Goal: Task Accomplishment & Management: Use online tool/utility

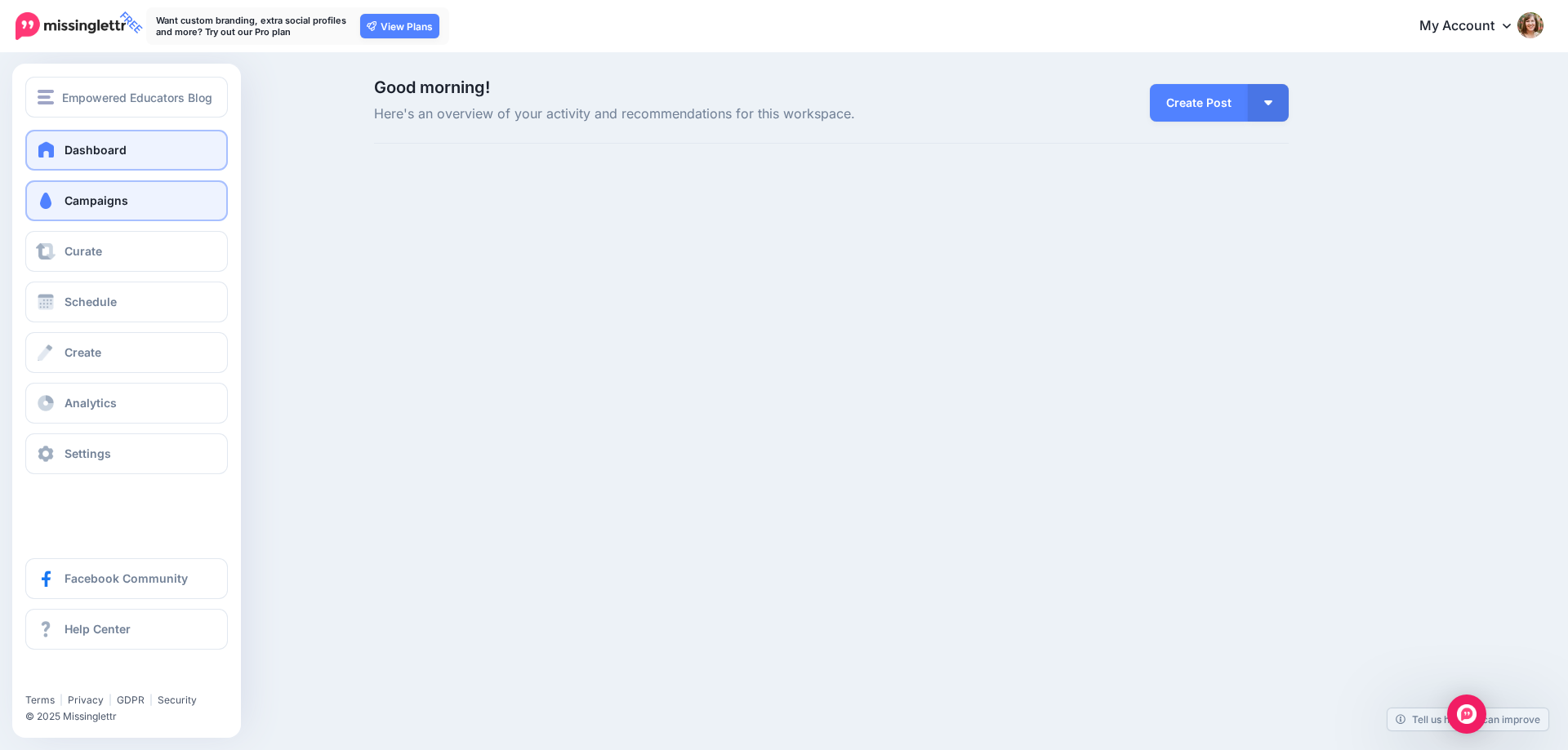
click at [85, 203] on span "Campaigns" at bounding box center [96, 200] width 64 height 14
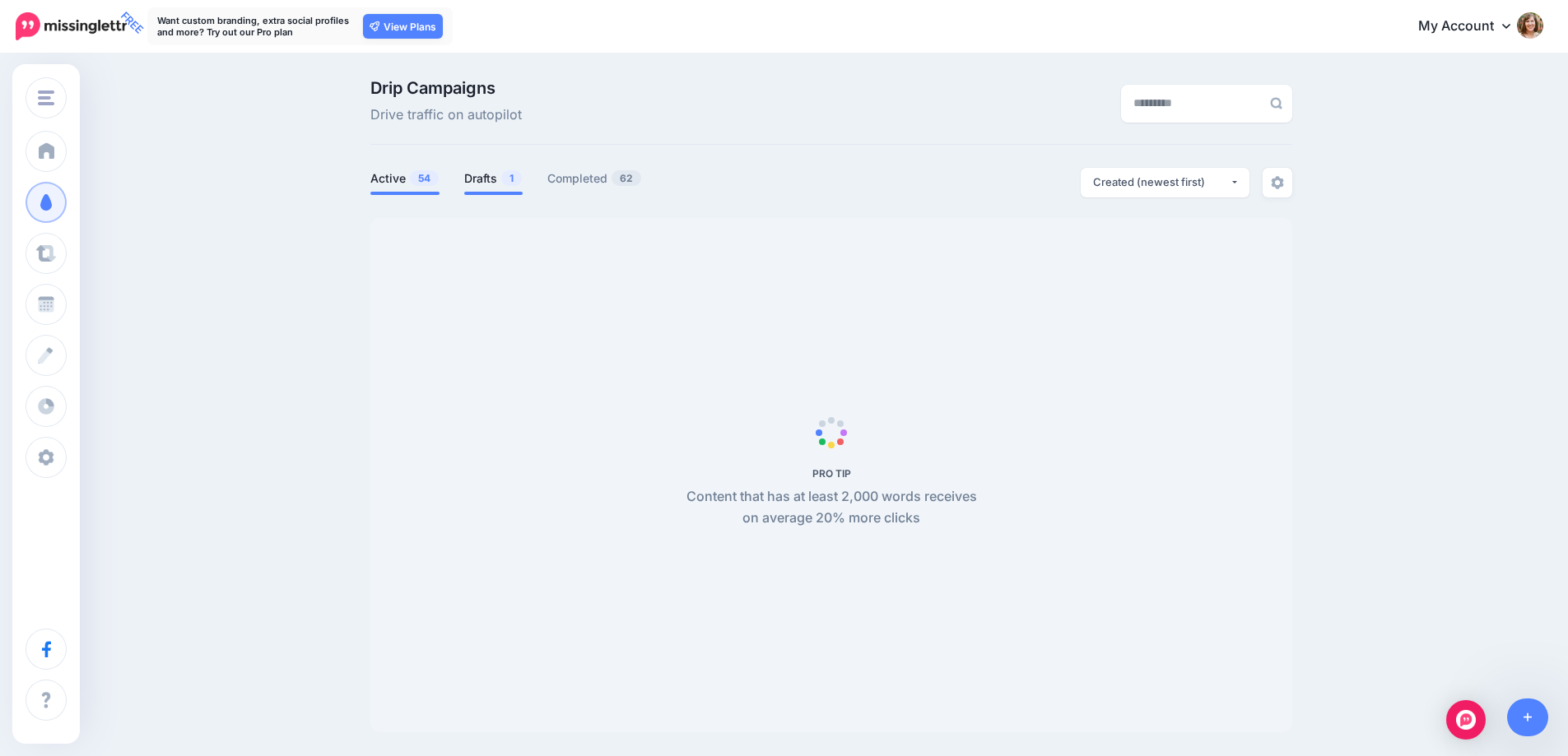
click at [493, 174] on link "Drafts 1" at bounding box center [493, 178] width 59 height 20
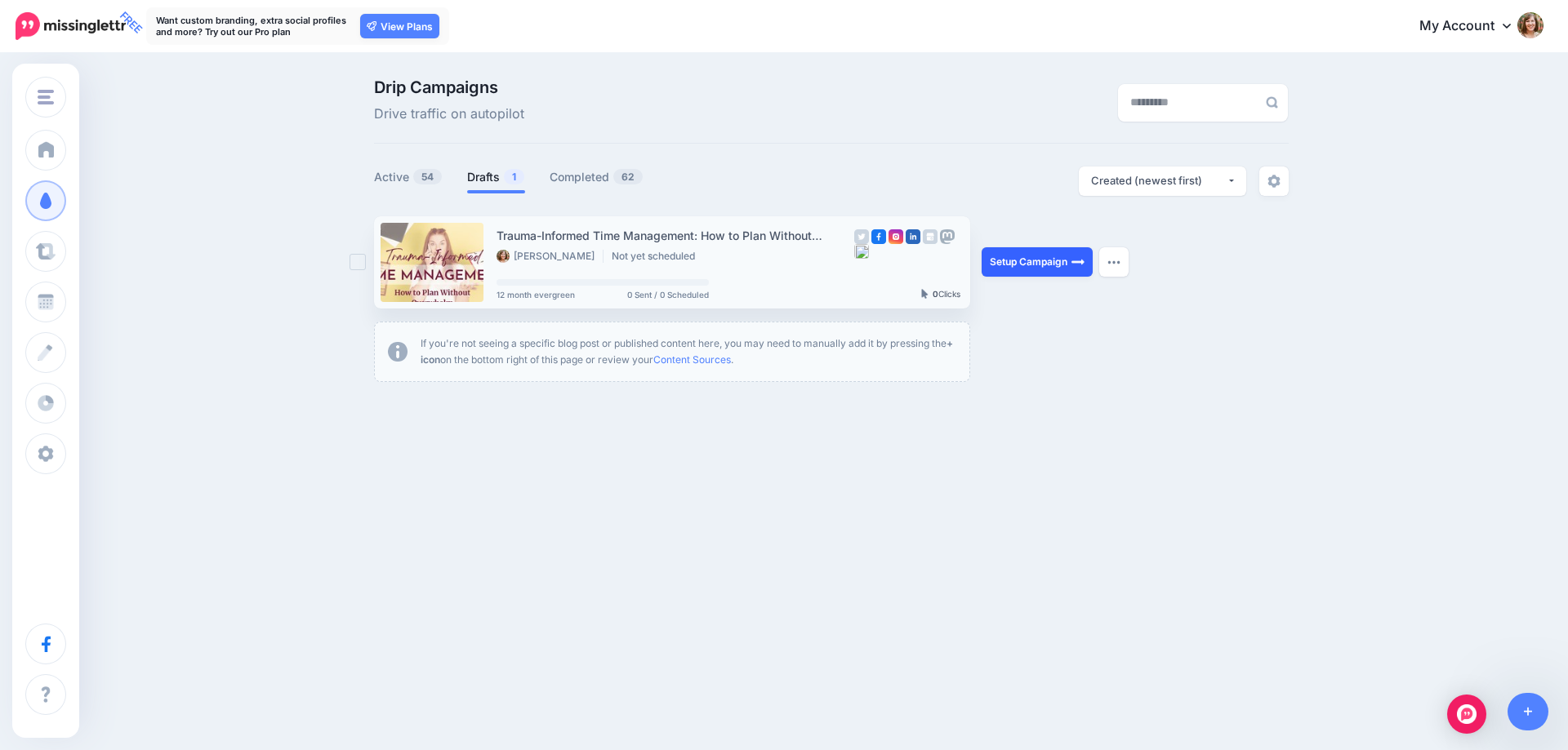
click at [1056, 262] on link "Setup Campaign" at bounding box center [1037, 262] width 111 height 29
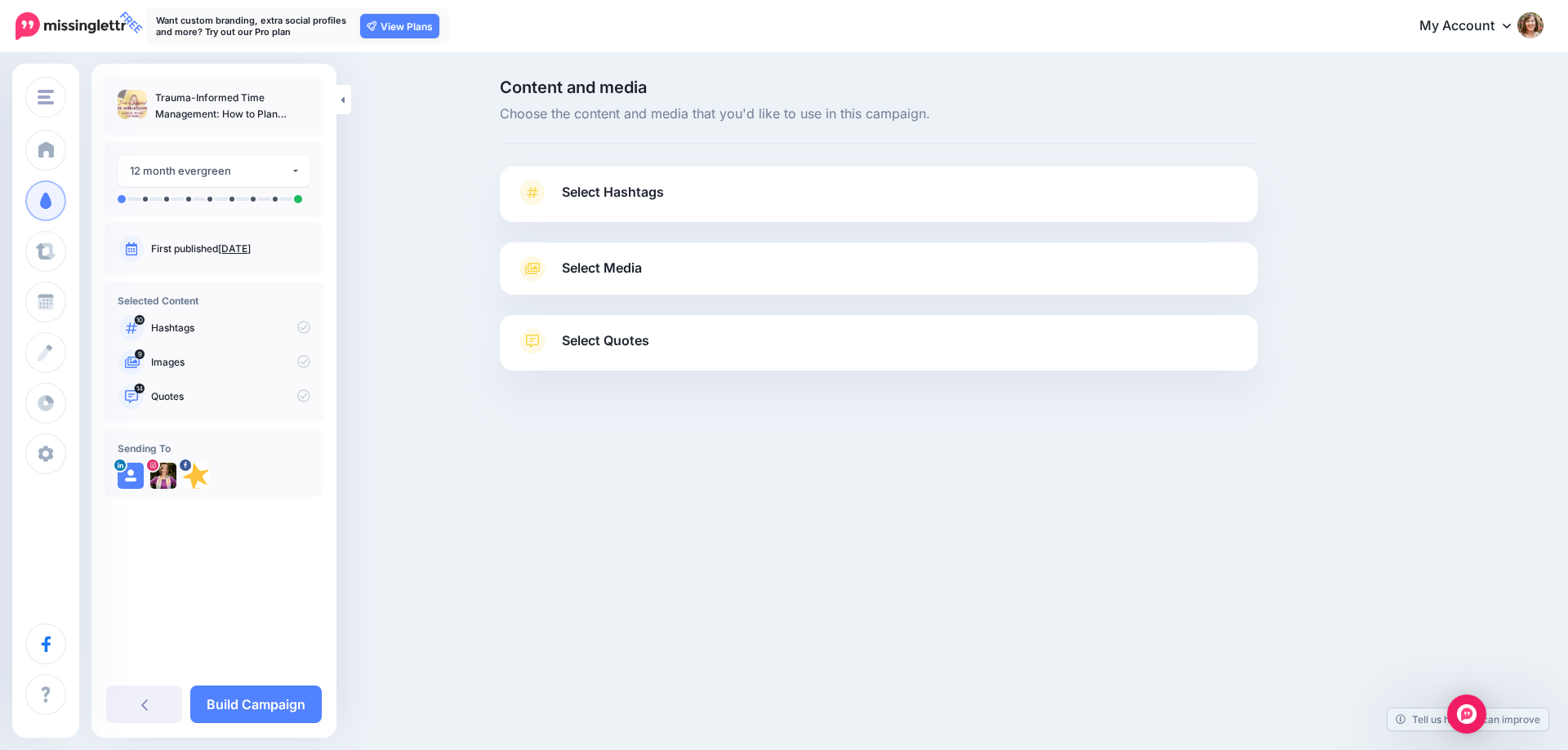
click at [635, 192] on span "Select Hashtags" at bounding box center [613, 192] width 102 height 22
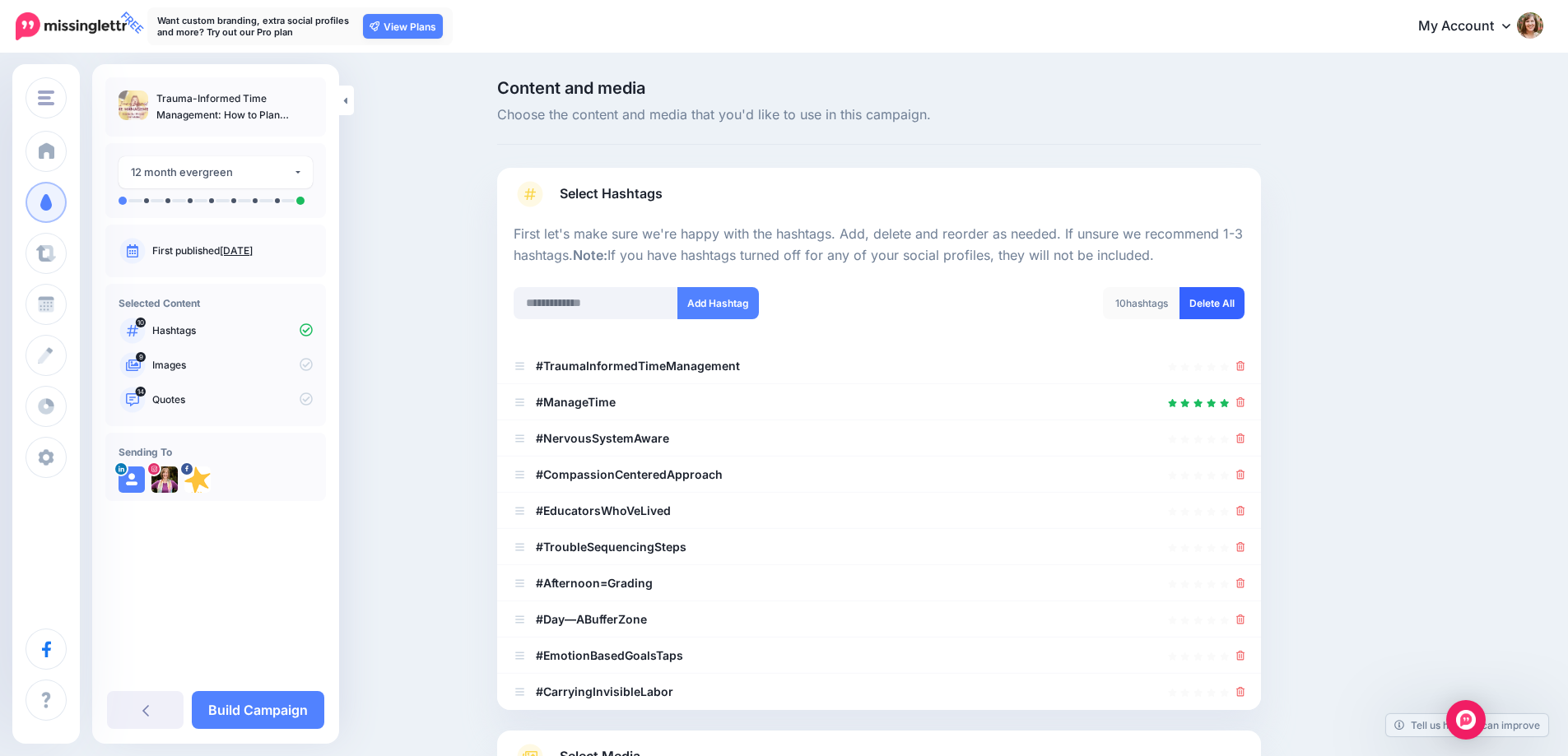
click at [1208, 306] on link "Delete All" at bounding box center [1211, 303] width 65 height 32
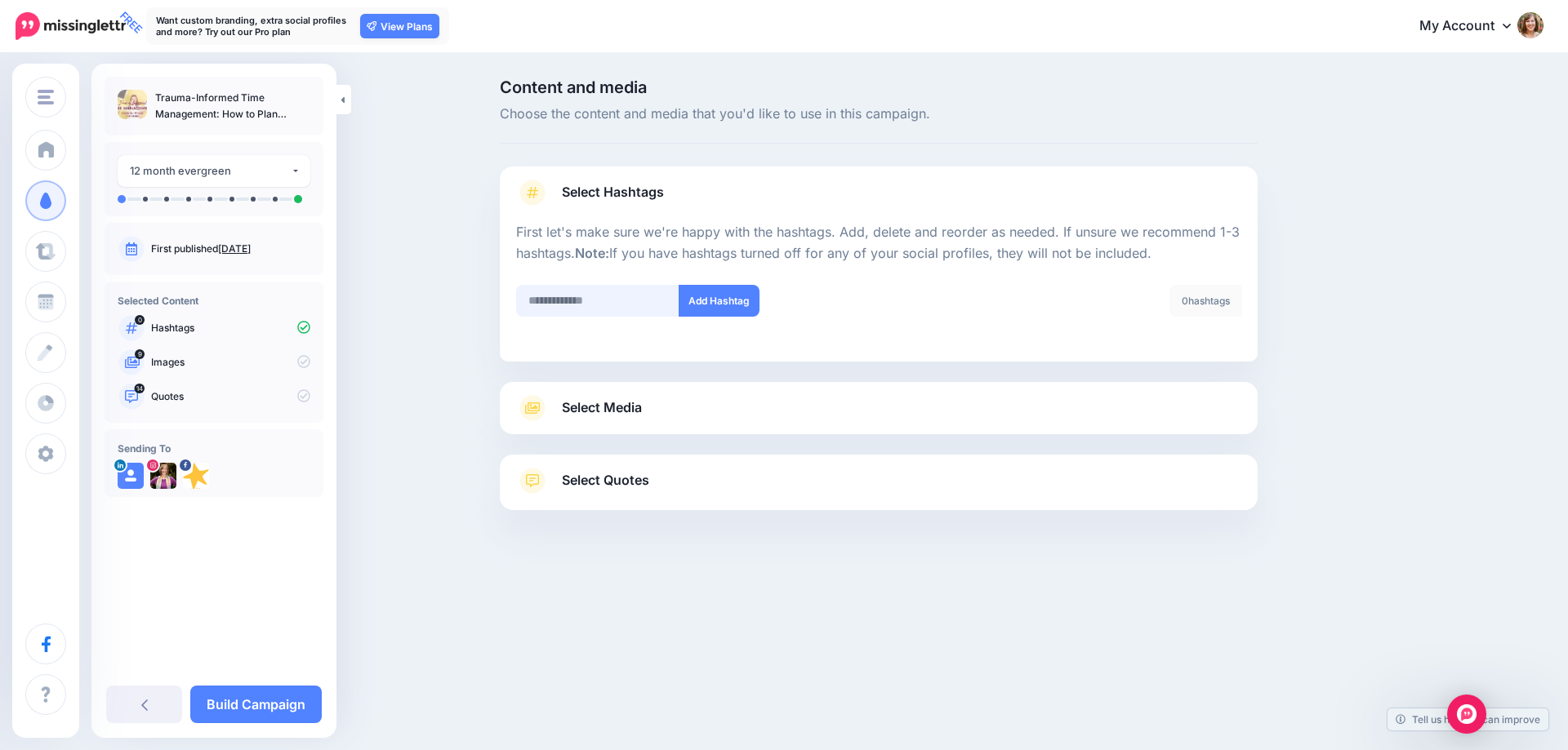
click at [633, 296] on input "text" at bounding box center [598, 301] width 164 height 32
type input "**********"
click at [633, 296] on input "text" at bounding box center [598, 301] width 164 height 32
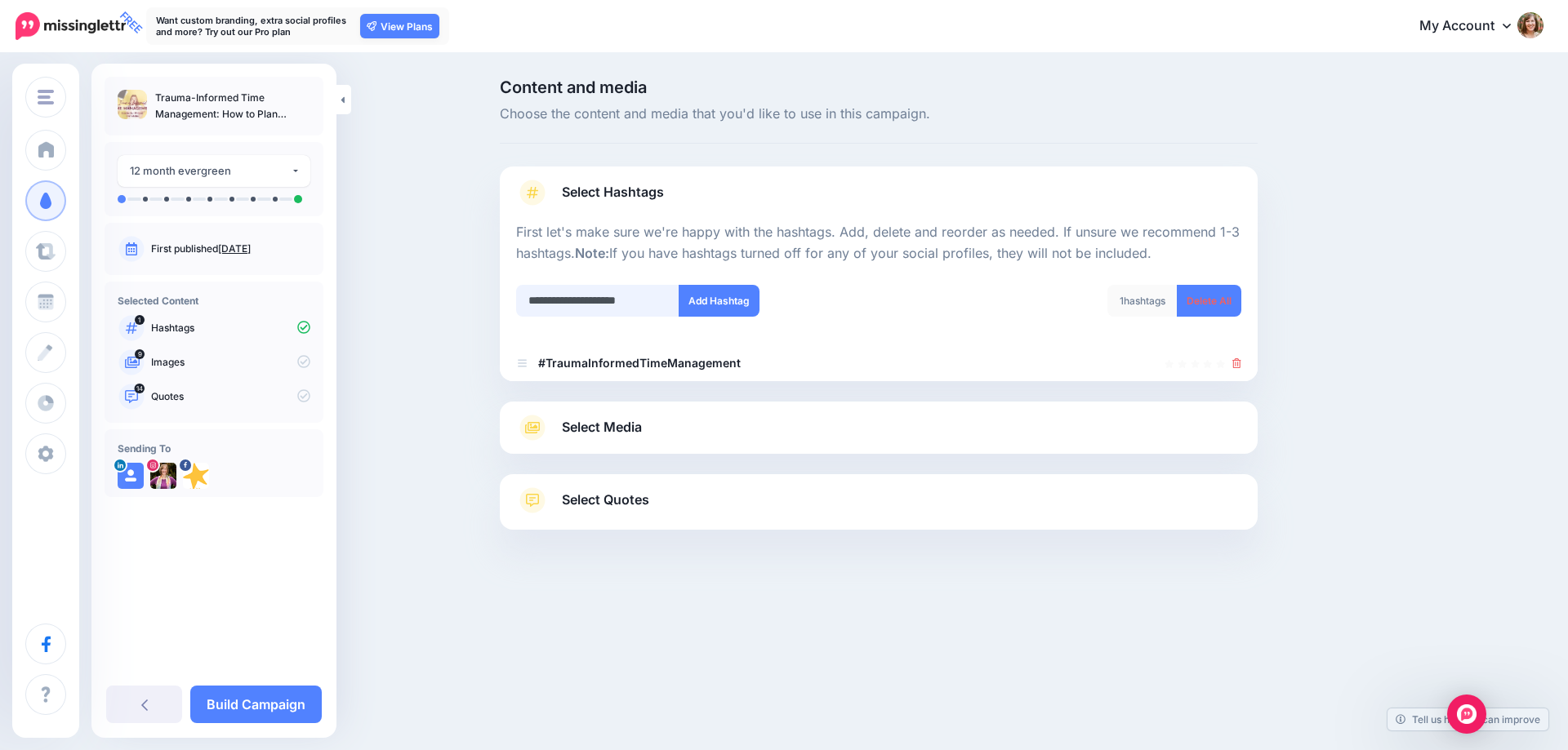
type input "**********"
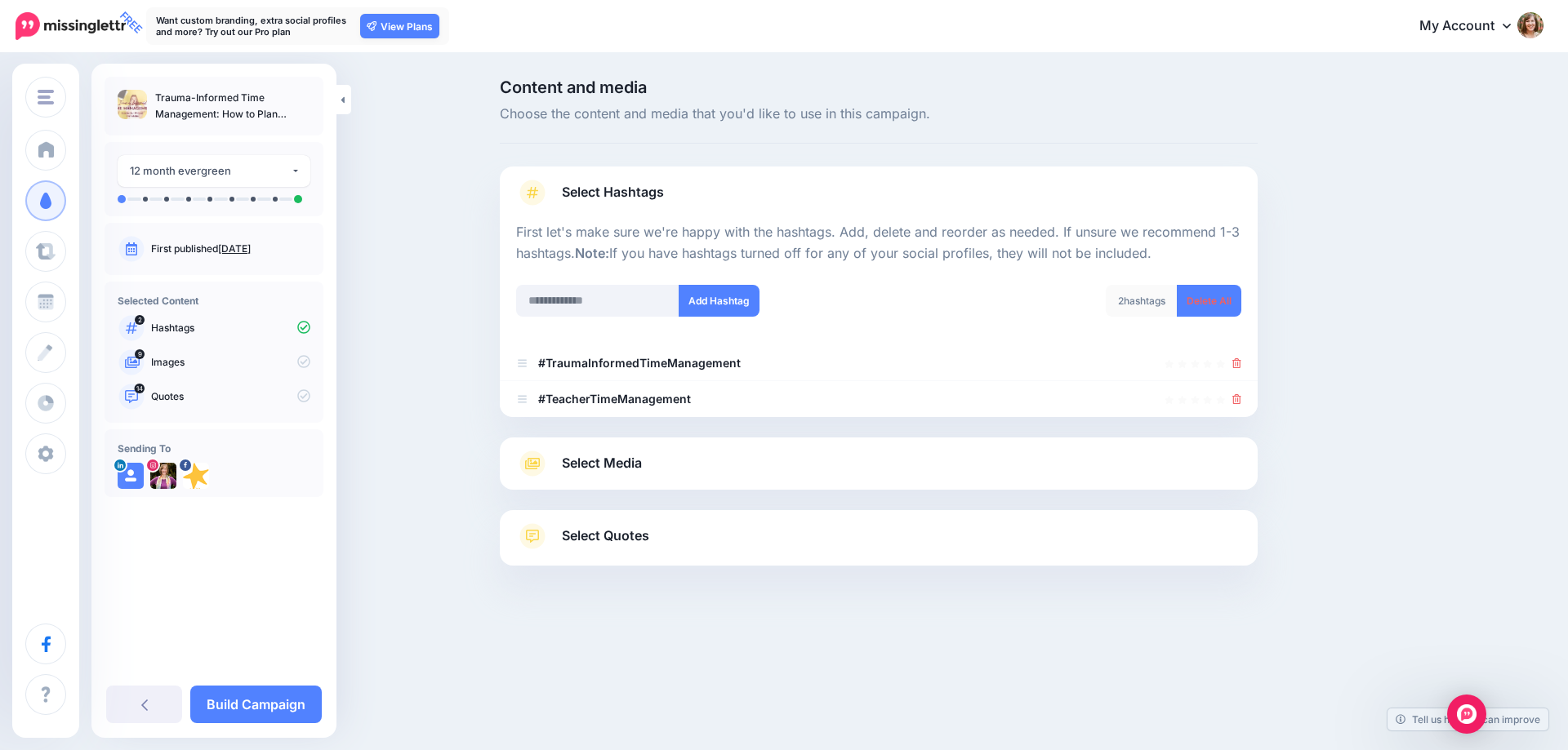
click at [619, 468] on span "Select Media" at bounding box center [602, 463] width 80 height 22
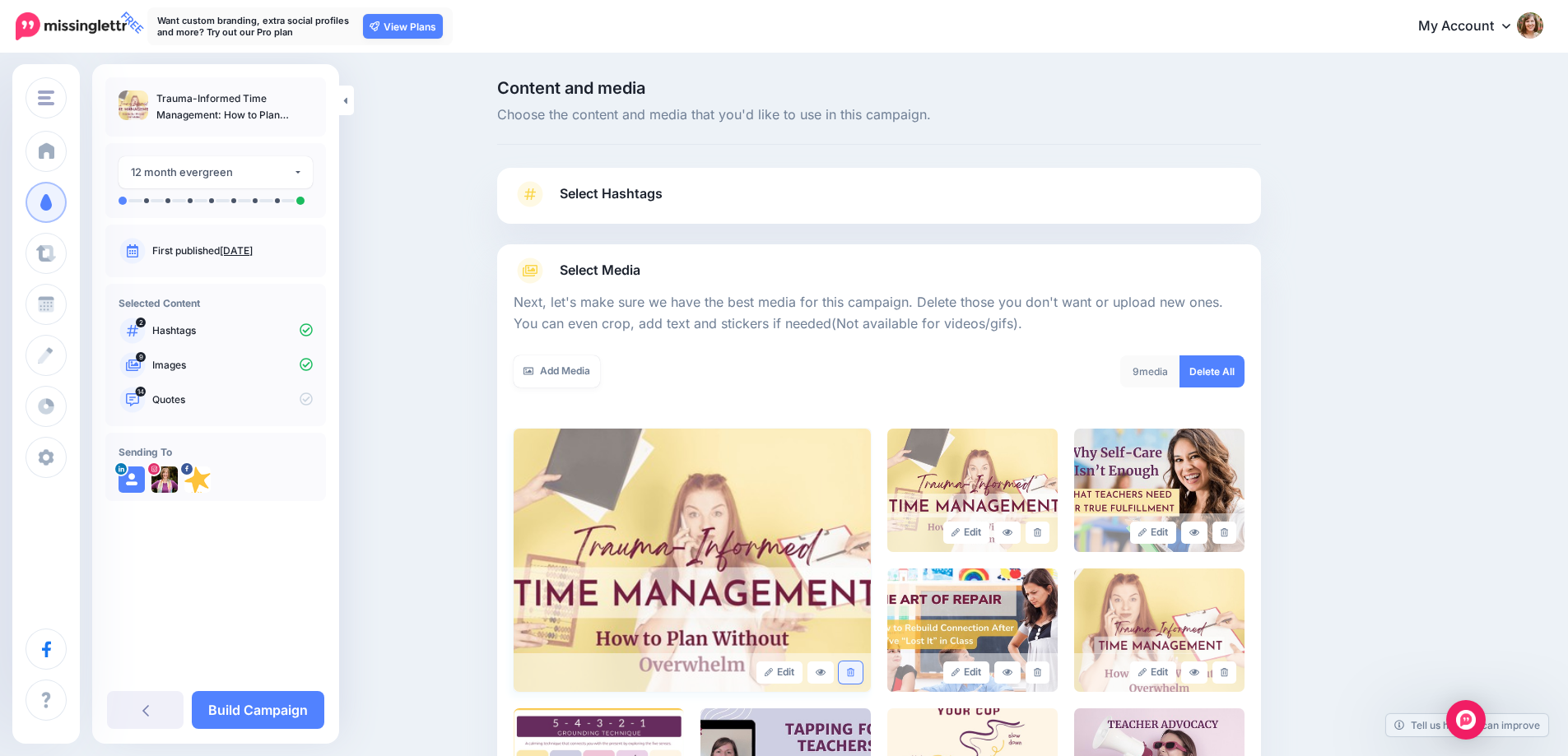
click at [854, 675] on icon at bounding box center [850, 673] width 7 height 9
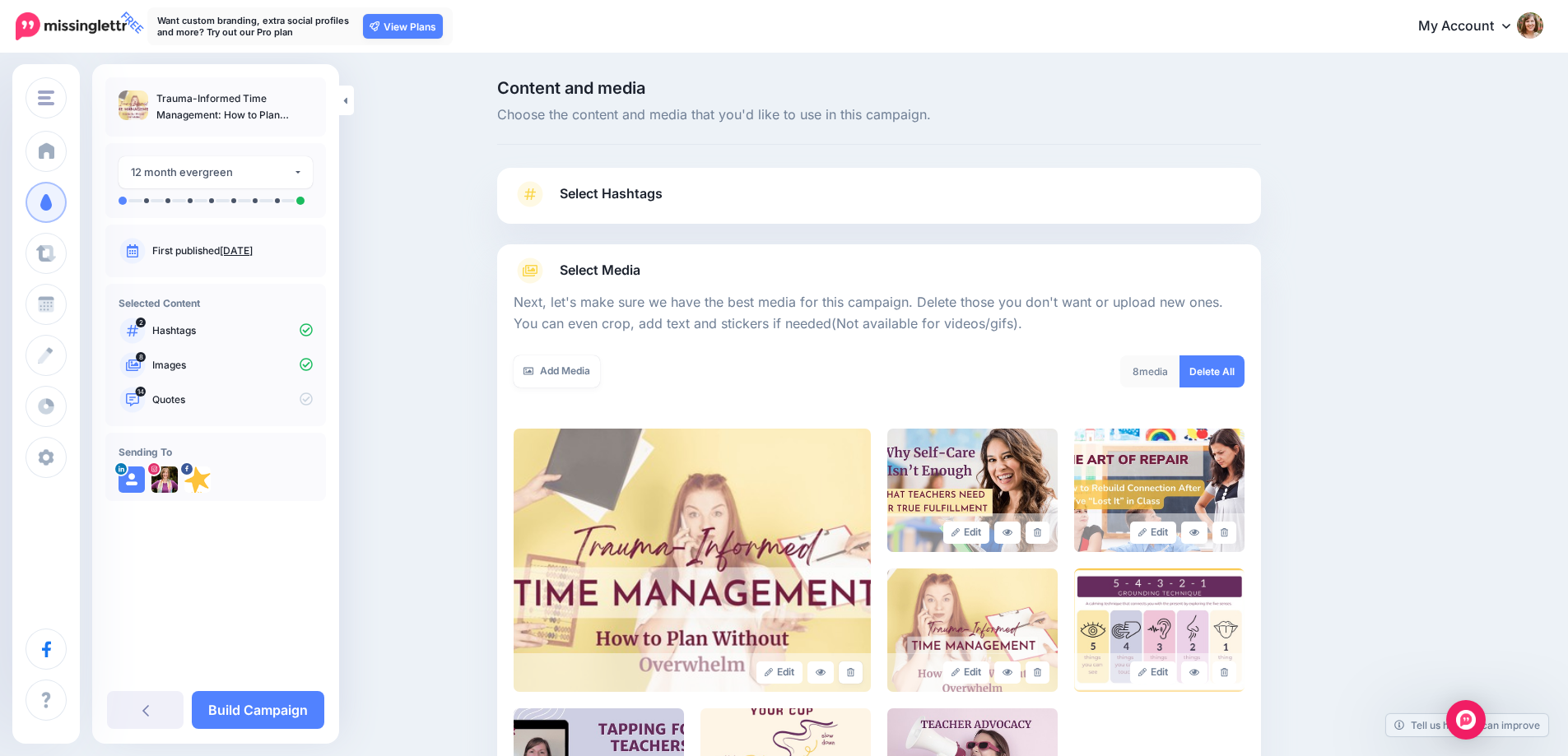
click at [854, 675] on icon at bounding box center [850, 673] width 7 height 9
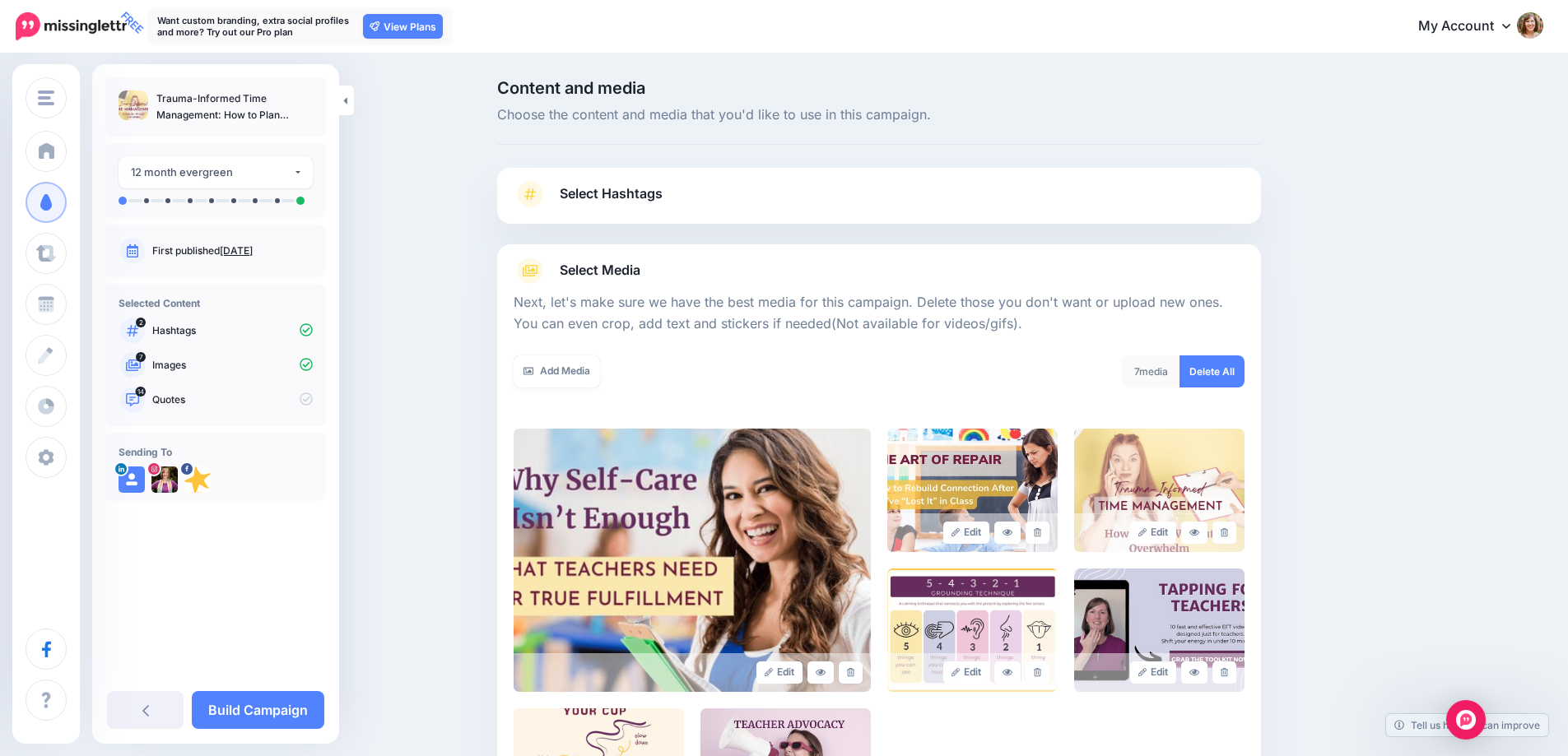
click at [854, 675] on icon at bounding box center [850, 673] width 7 height 9
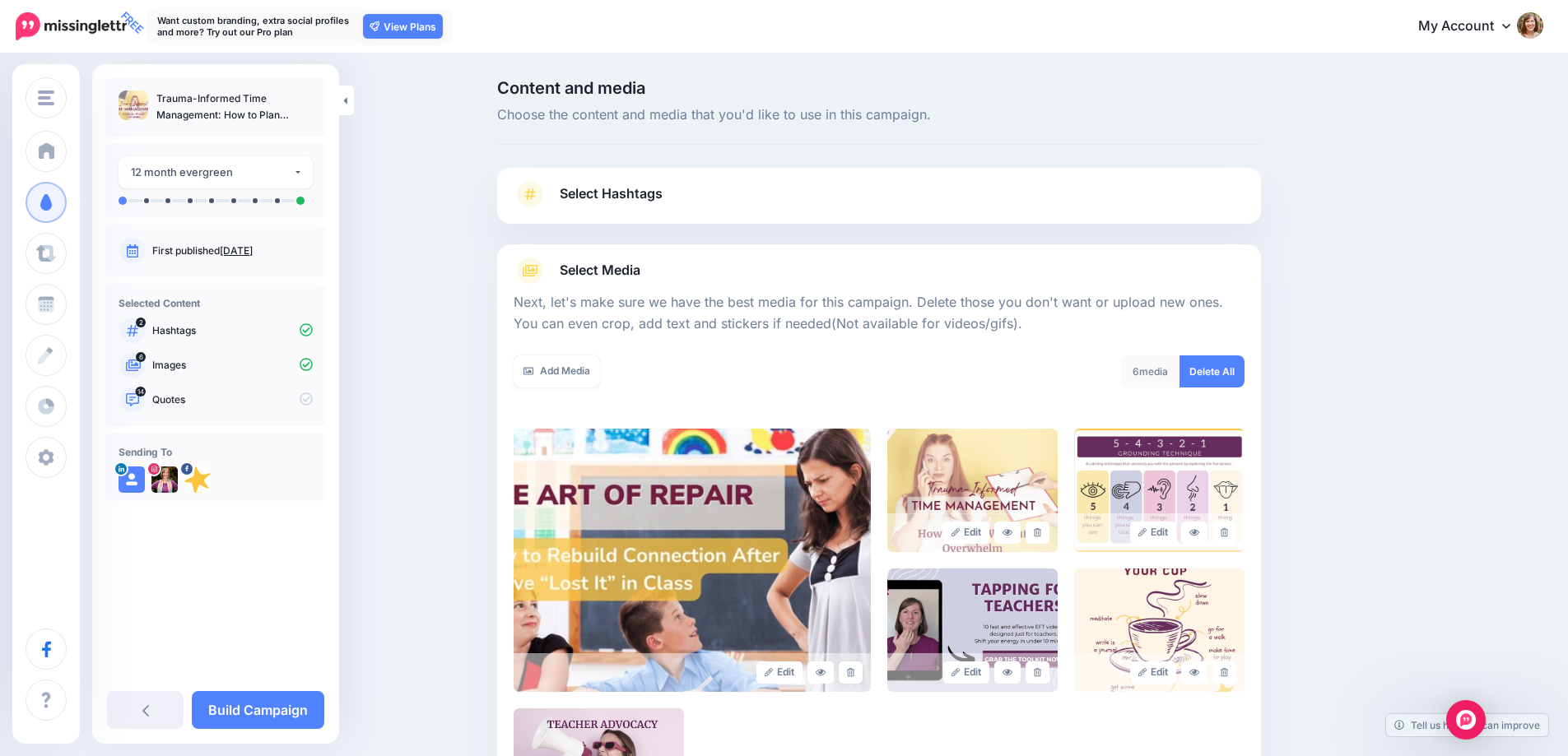
click at [854, 675] on icon at bounding box center [850, 673] width 7 height 9
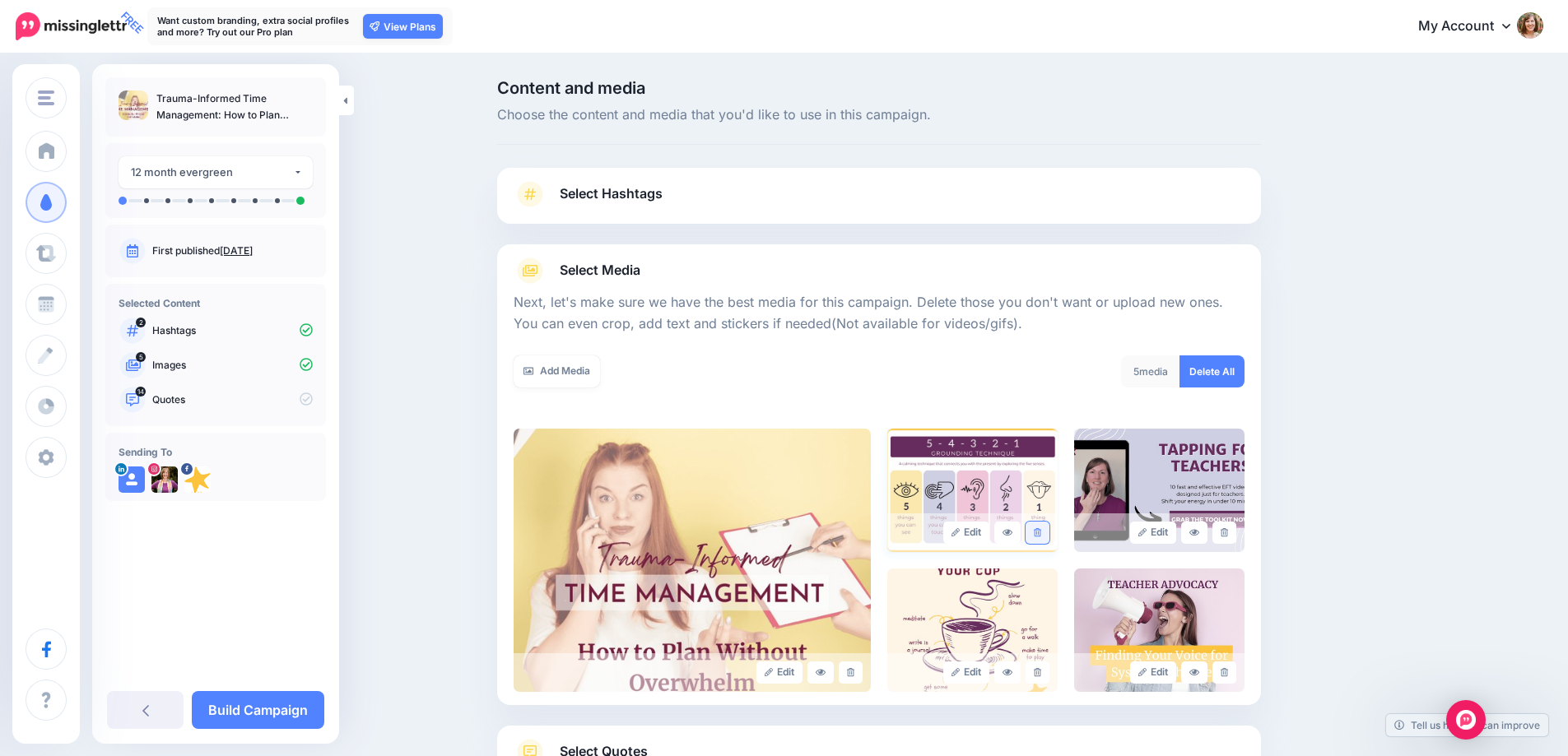
click at [1044, 538] on link at bounding box center [1037, 533] width 24 height 22
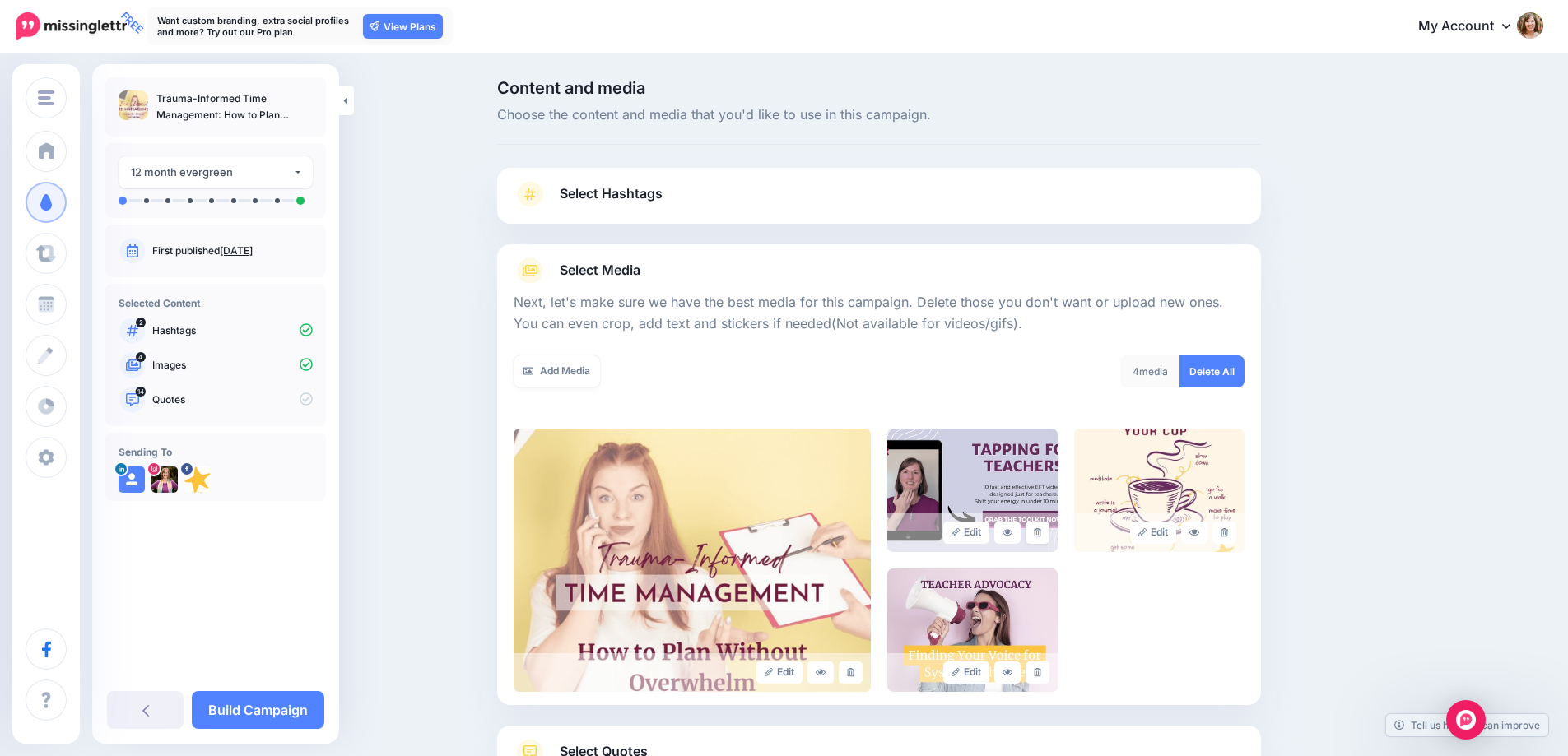
click at [1044, 538] on link at bounding box center [1037, 533] width 24 height 22
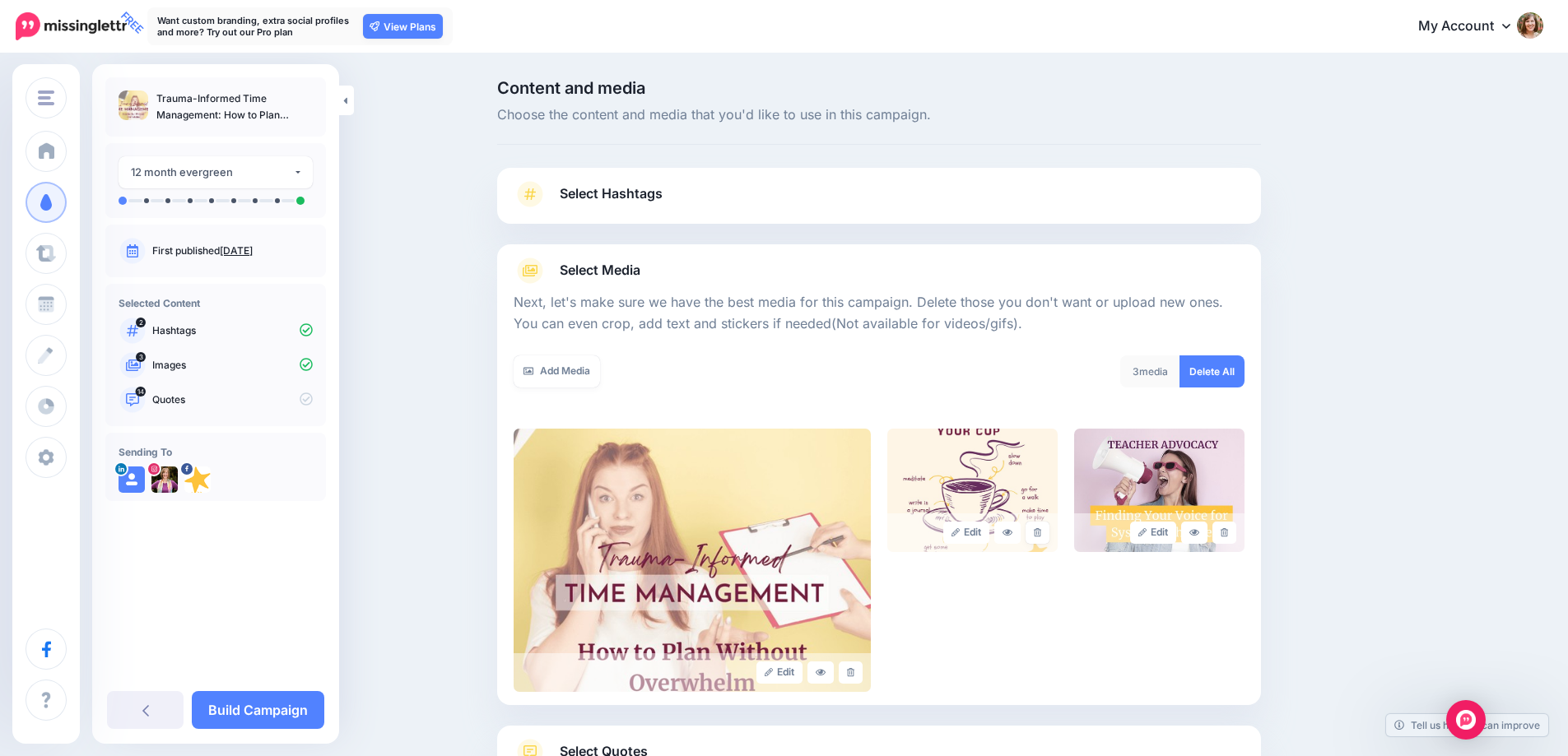
click at [1044, 538] on link at bounding box center [1037, 533] width 24 height 22
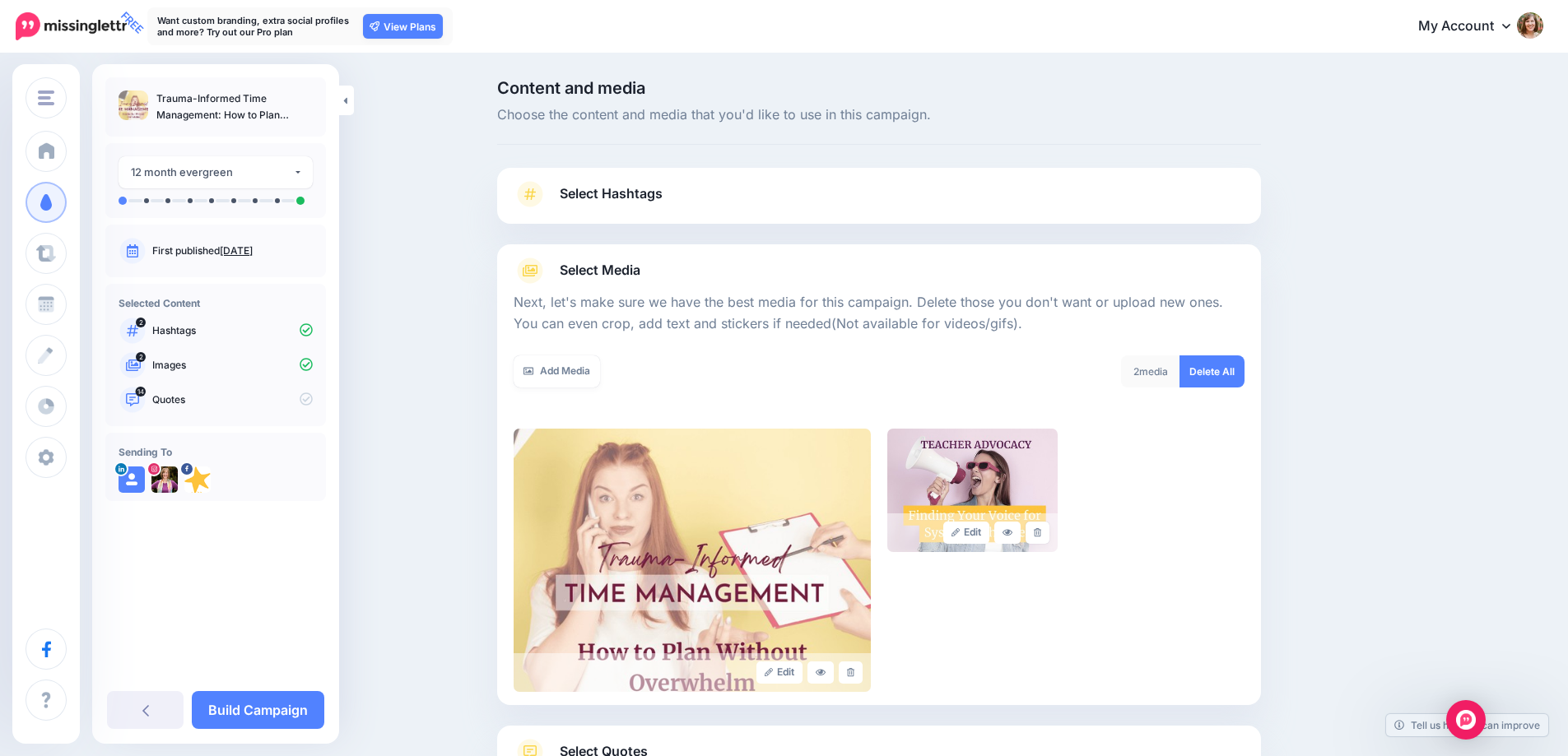
click at [1044, 538] on link at bounding box center [1037, 533] width 24 height 22
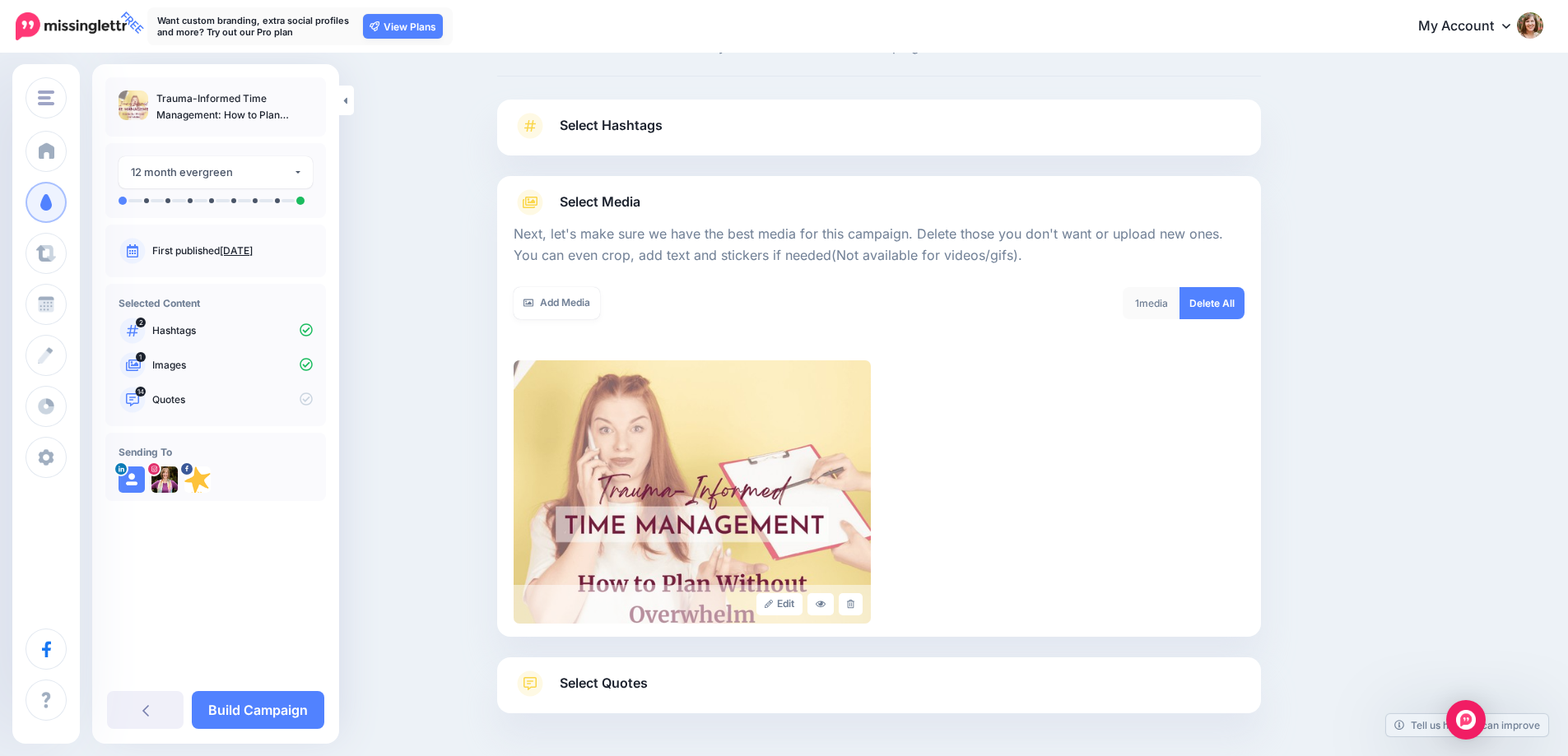
scroll to position [133, 0]
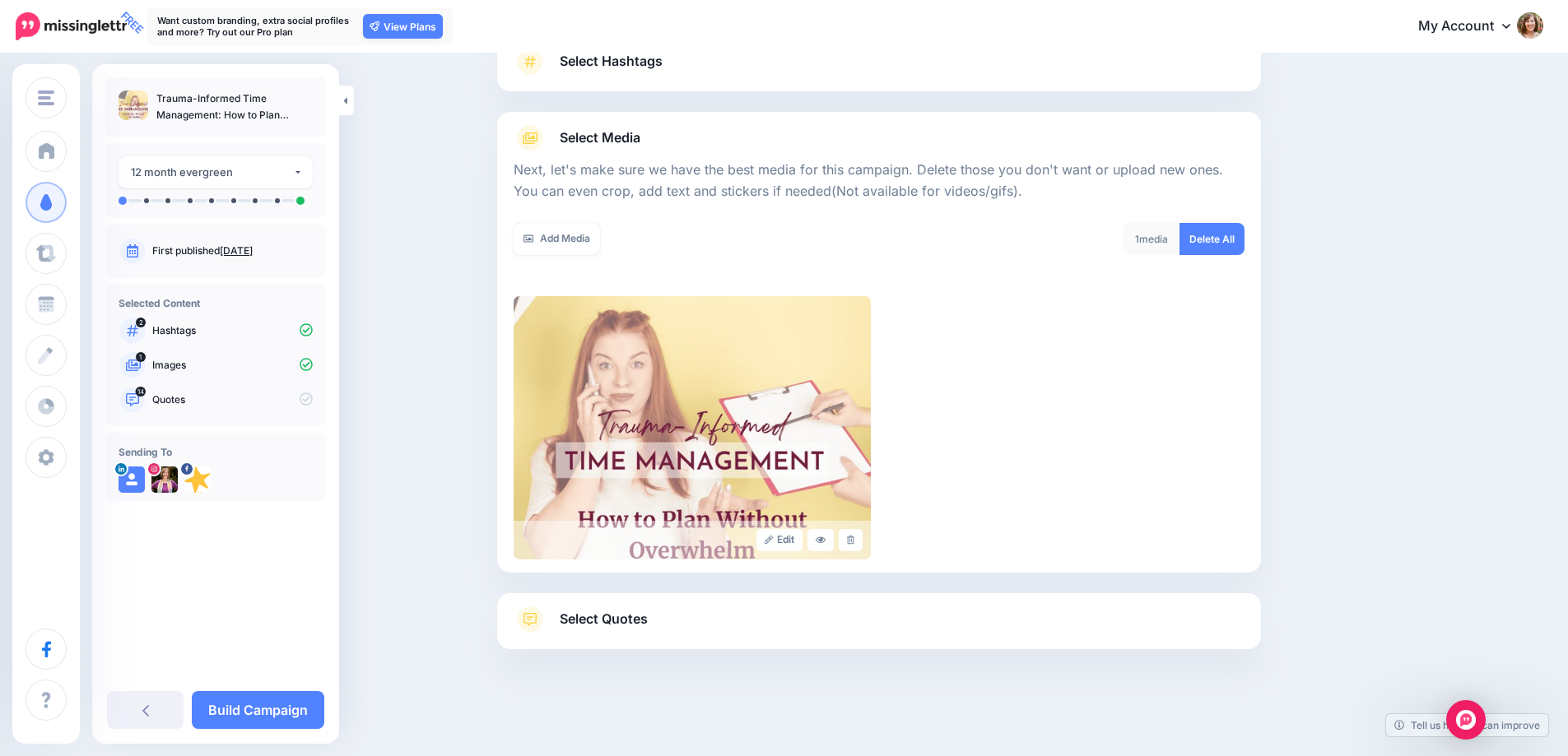
click at [1014, 633] on link "Select Quotes" at bounding box center [879, 628] width 730 height 43
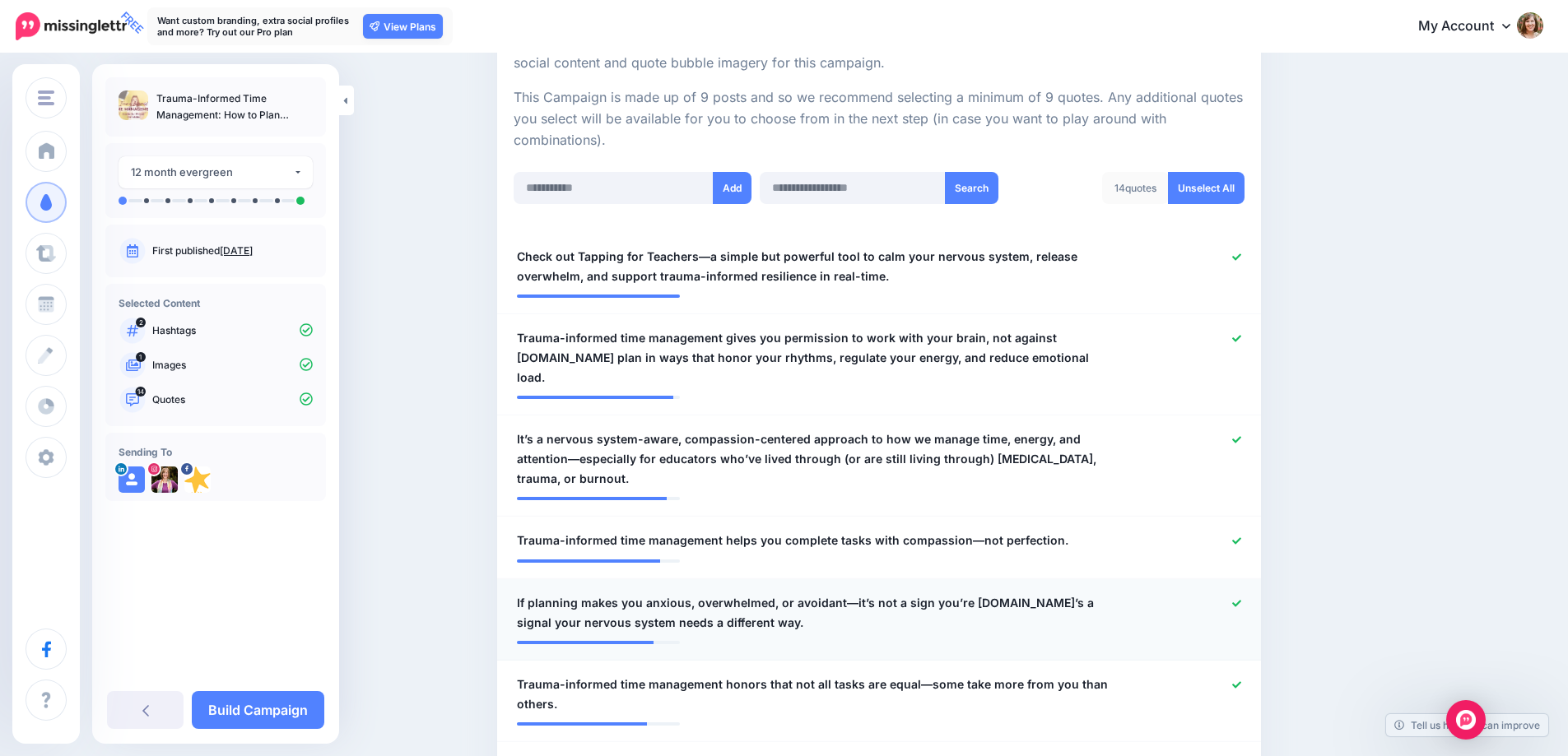
scroll to position [379, 0]
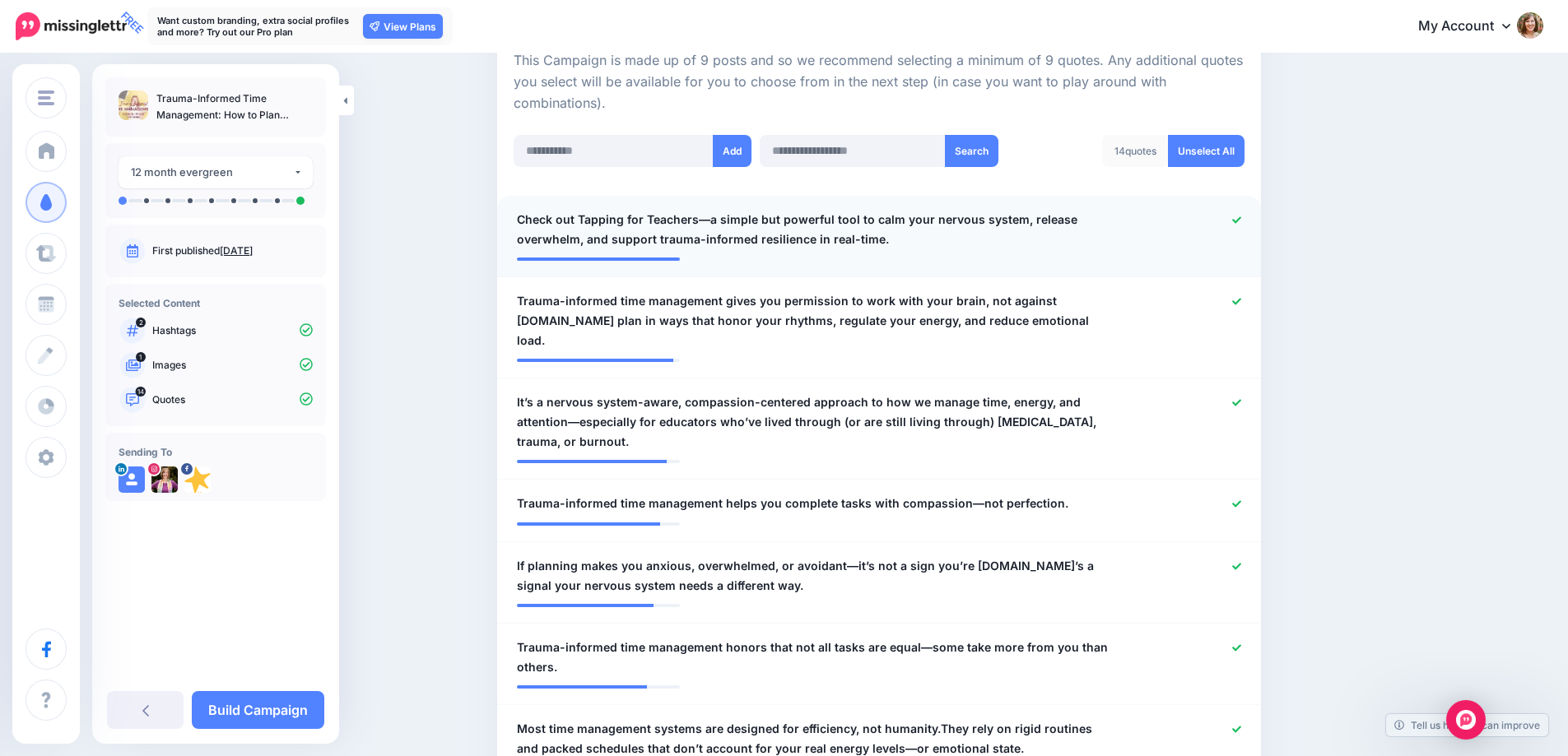
click at [1241, 223] on icon at bounding box center [1237, 221] width 9 height 9
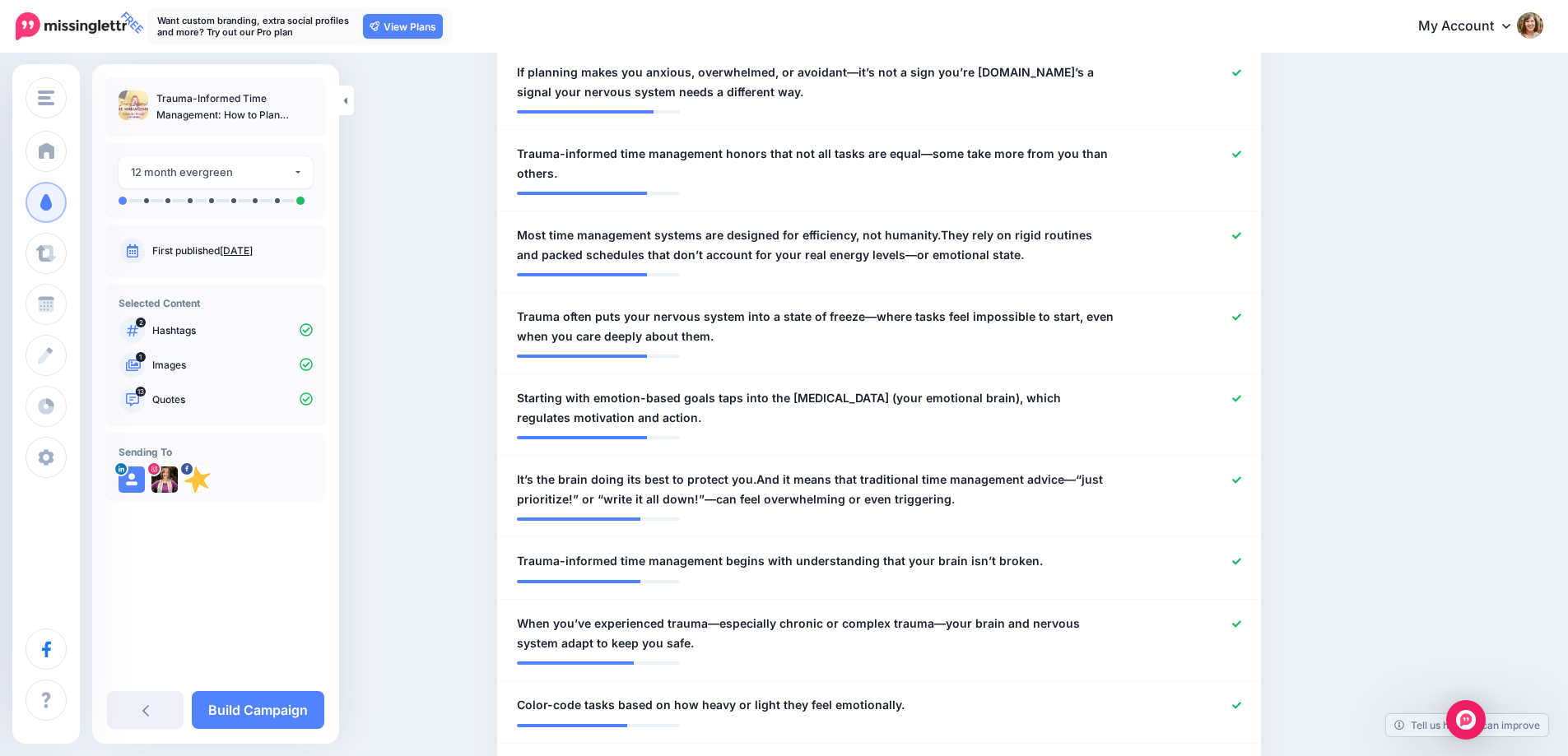
scroll to position [956, 0]
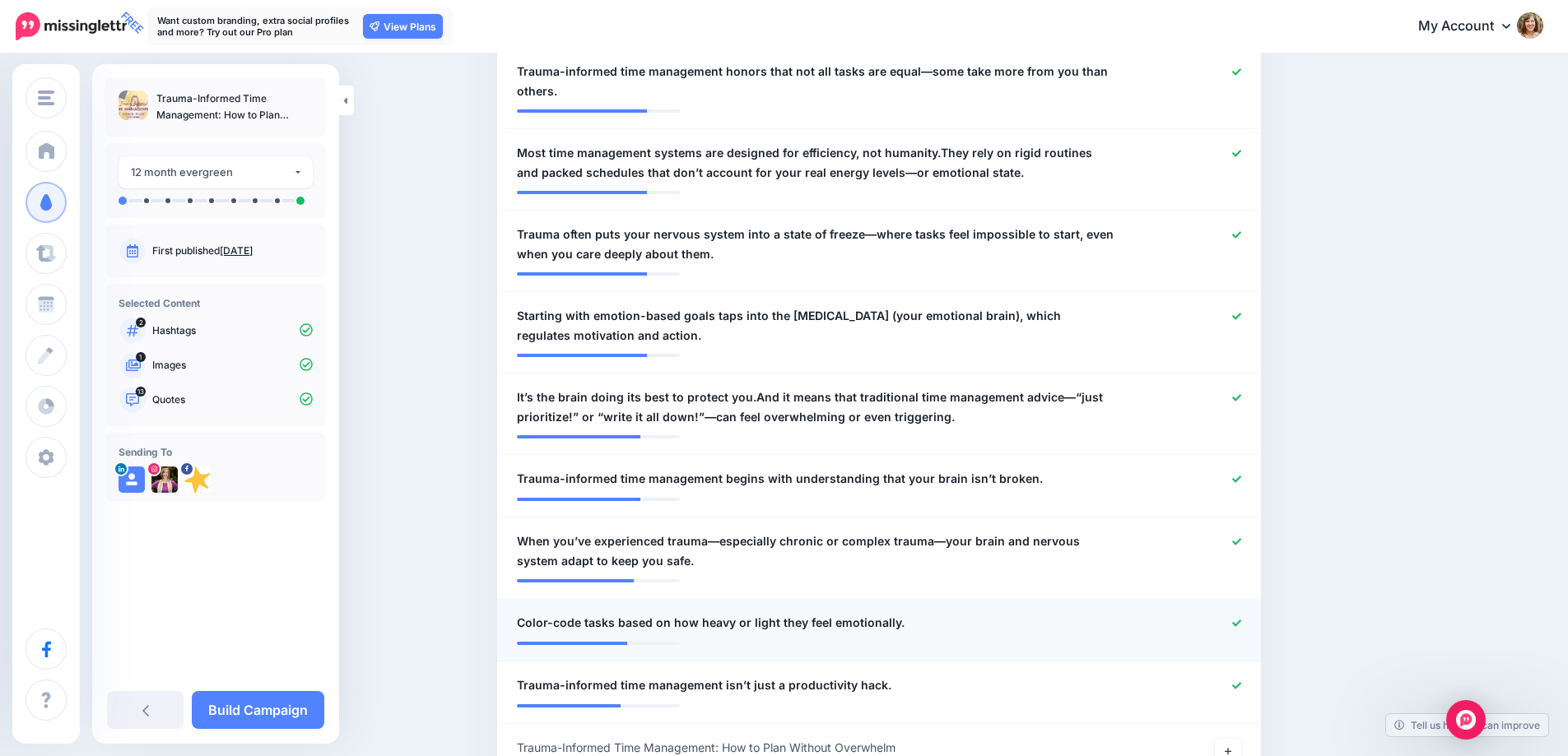
click at [1254, 613] on div at bounding box center [1192, 623] width 125 height 20
click at [1239, 619] on icon at bounding box center [1237, 623] width 9 height 9
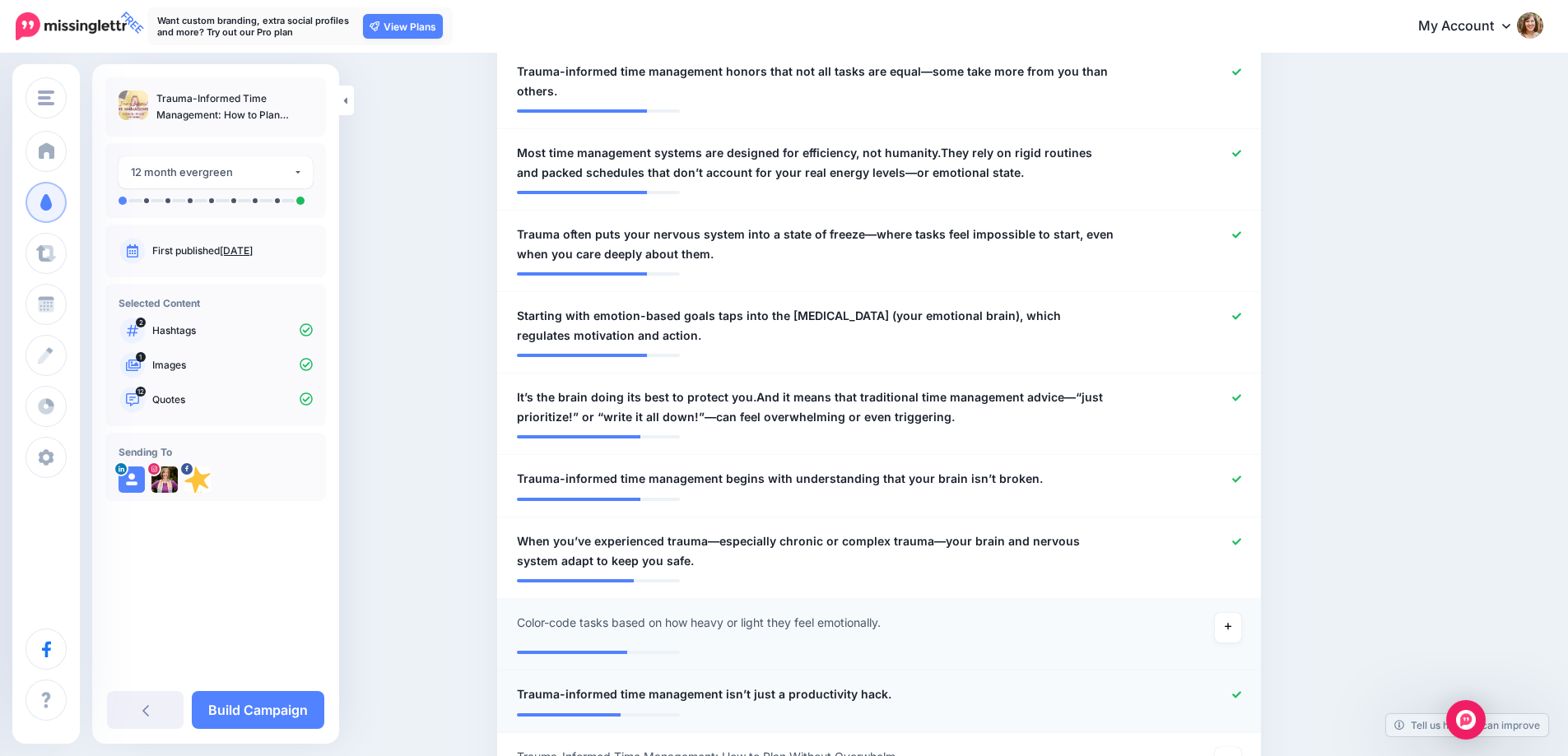
click at [1240, 691] on icon at bounding box center [1237, 694] width 9 height 6
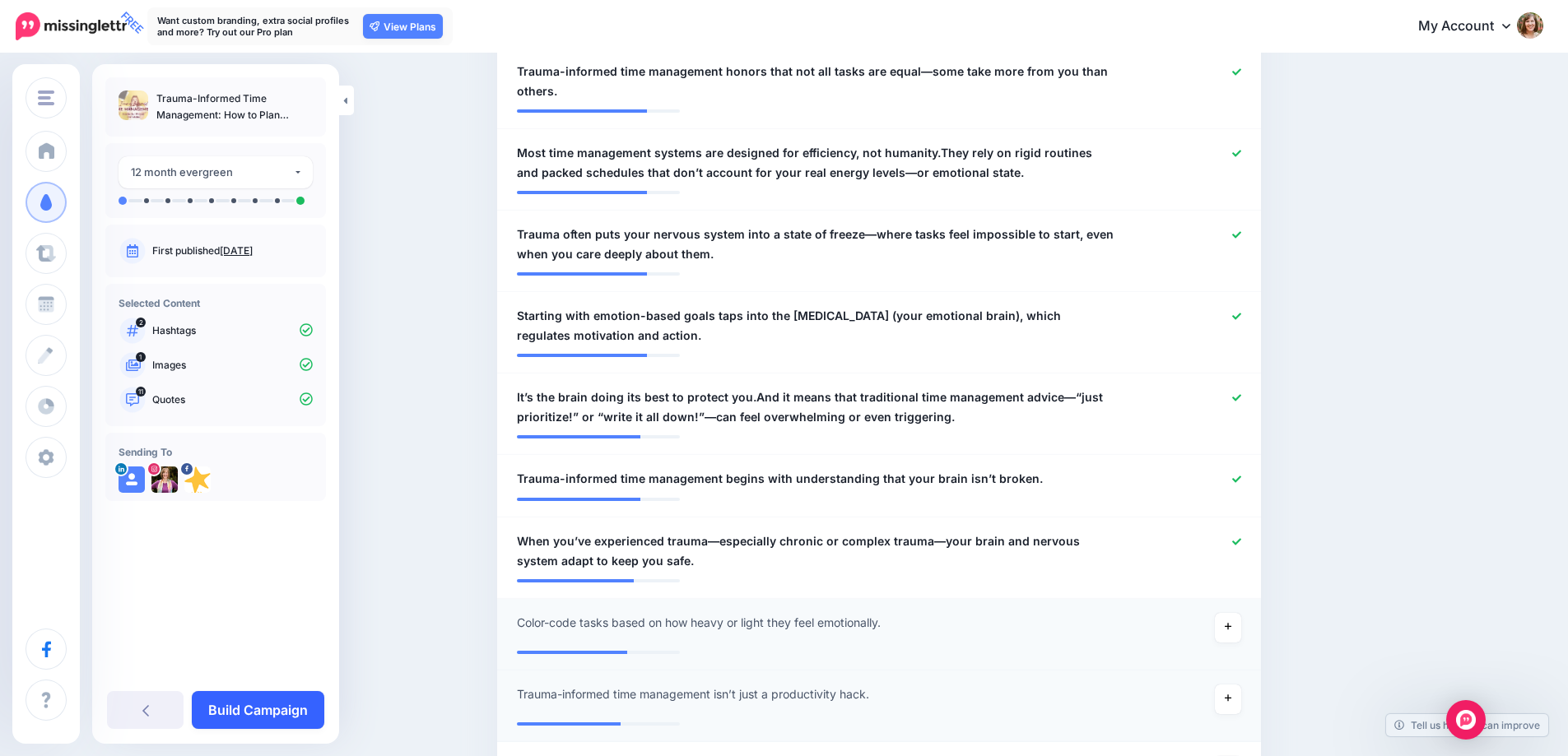
click at [280, 706] on link "Build Campaign" at bounding box center [257, 709] width 133 height 38
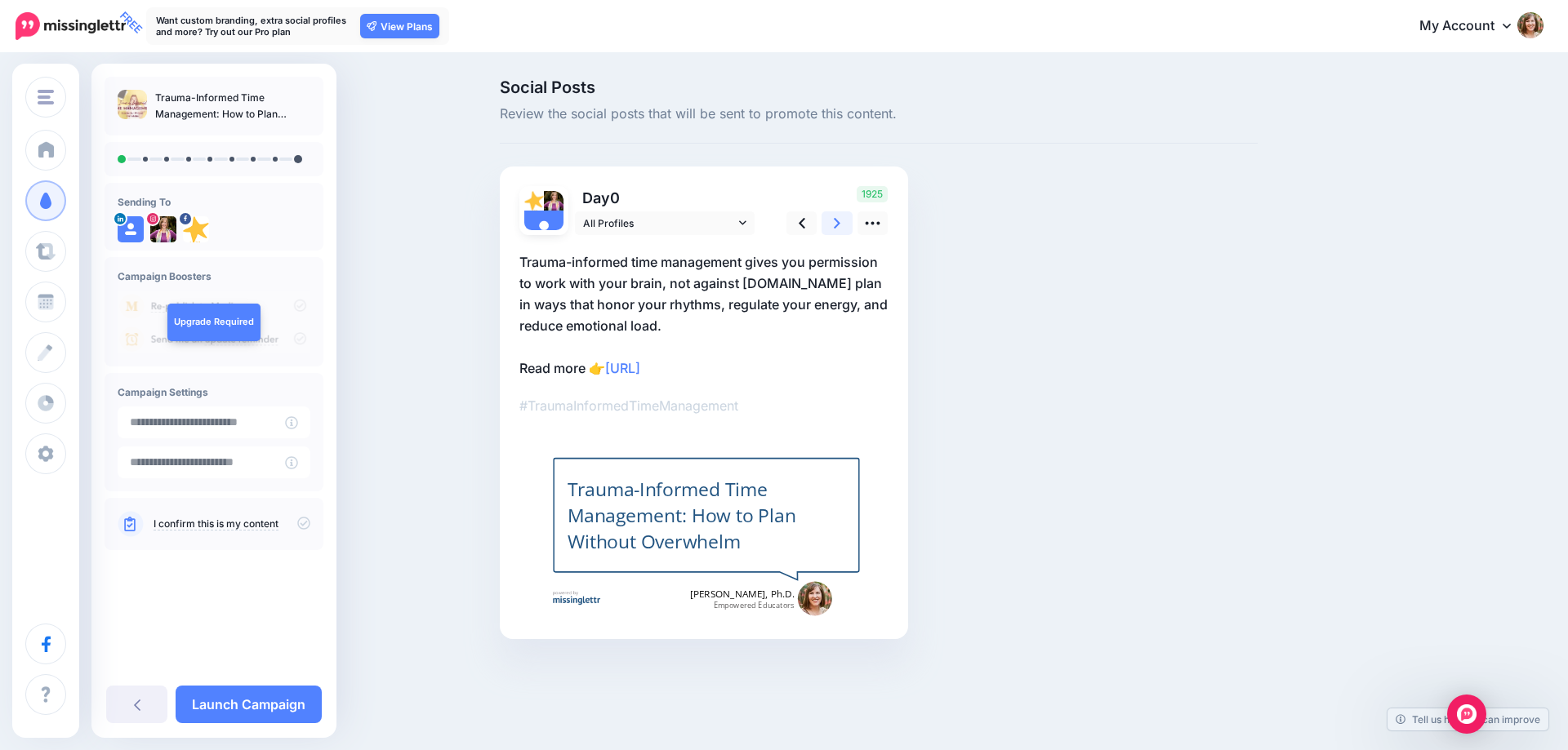
click at [843, 226] on link at bounding box center [837, 223] width 31 height 24
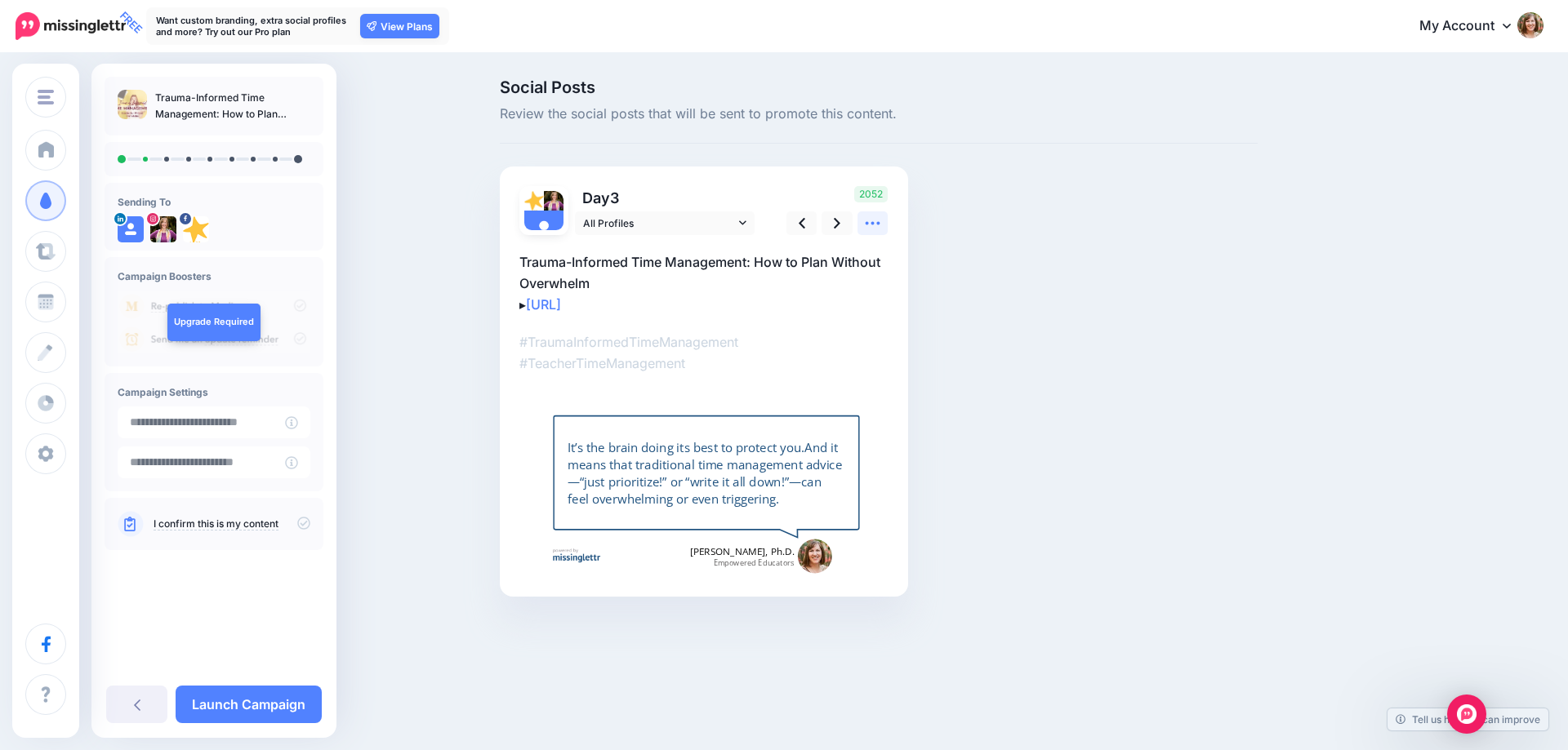
click at [877, 226] on icon at bounding box center [872, 222] width 17 height 17
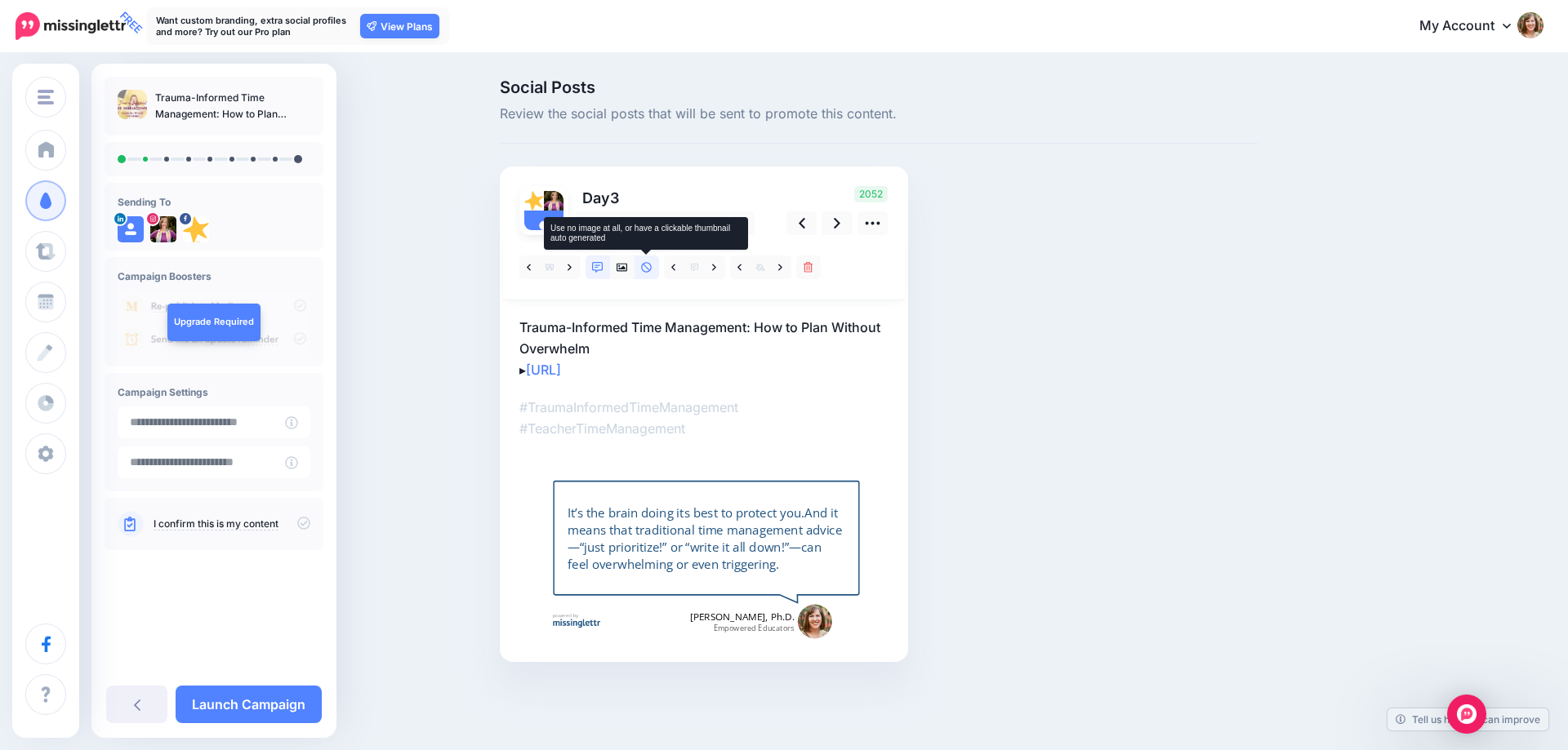
click at [643, 271] on icon at bounding box center [647, 268] width 11 height 11
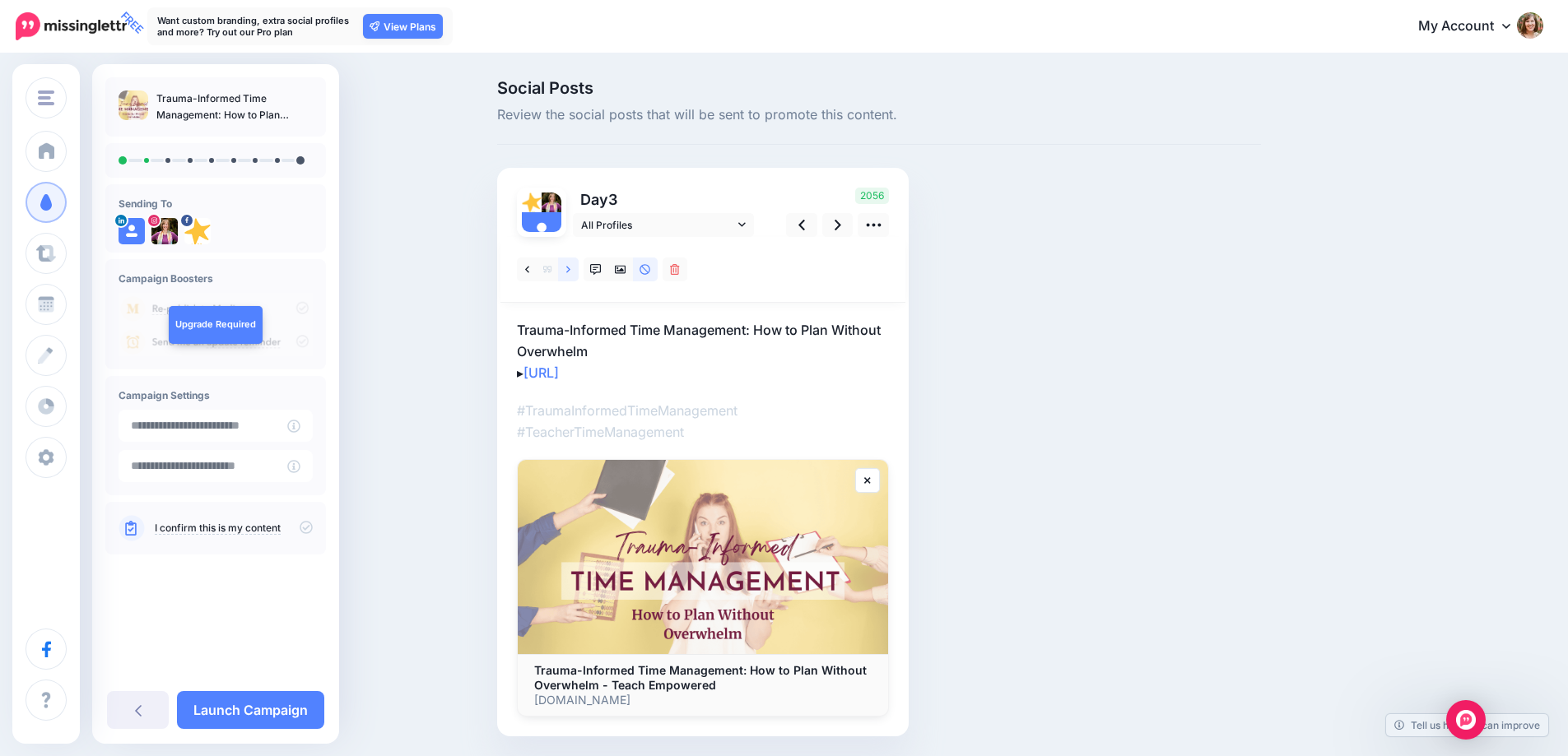
click at [570, 274] on icon at bounding box center [568, 270] width 4 height 12
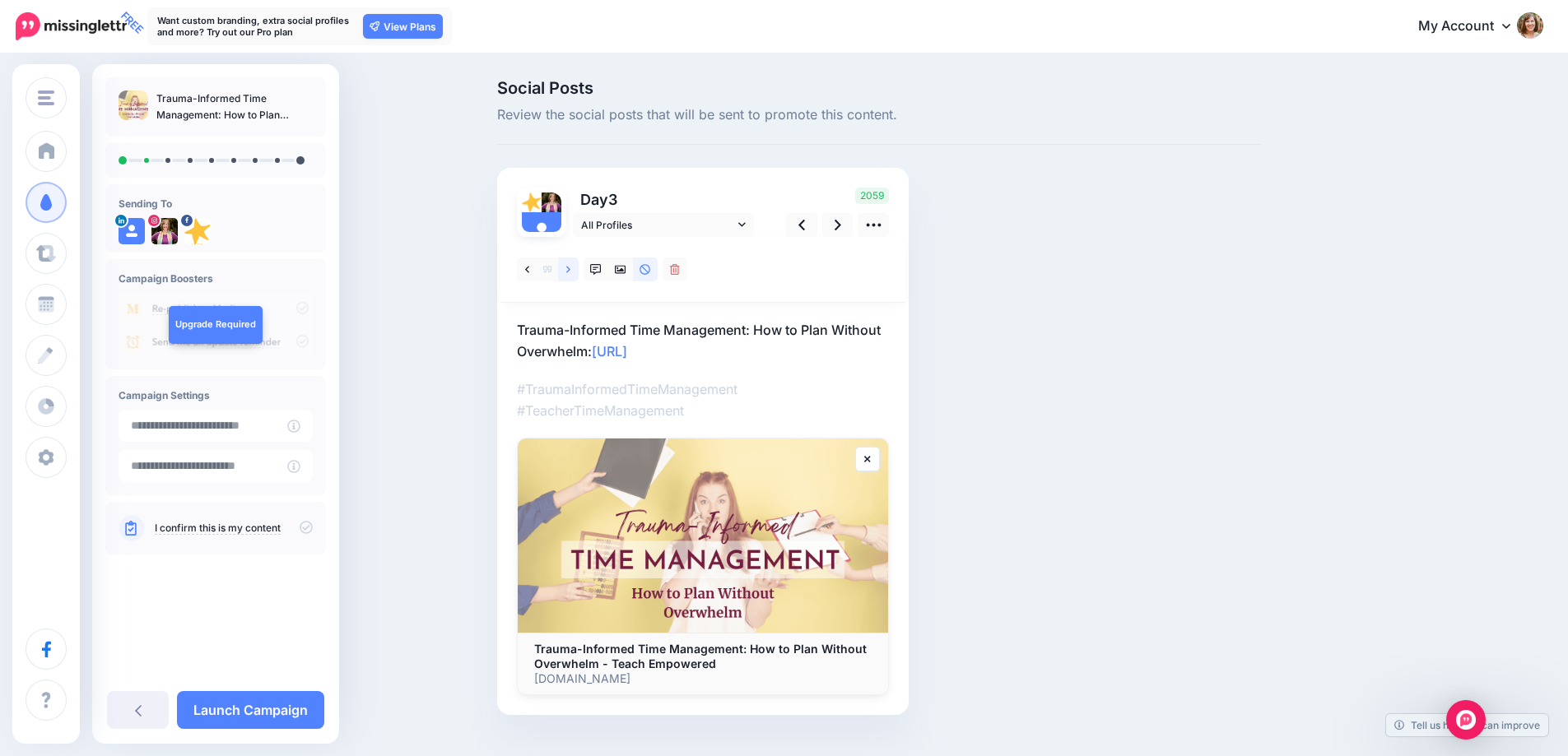
click at [570, 271] on icon at bounding box center [568, 268] width 4 height 6
click at [841, 228] on icon at bounding box center [838, 224] width 6 height 17
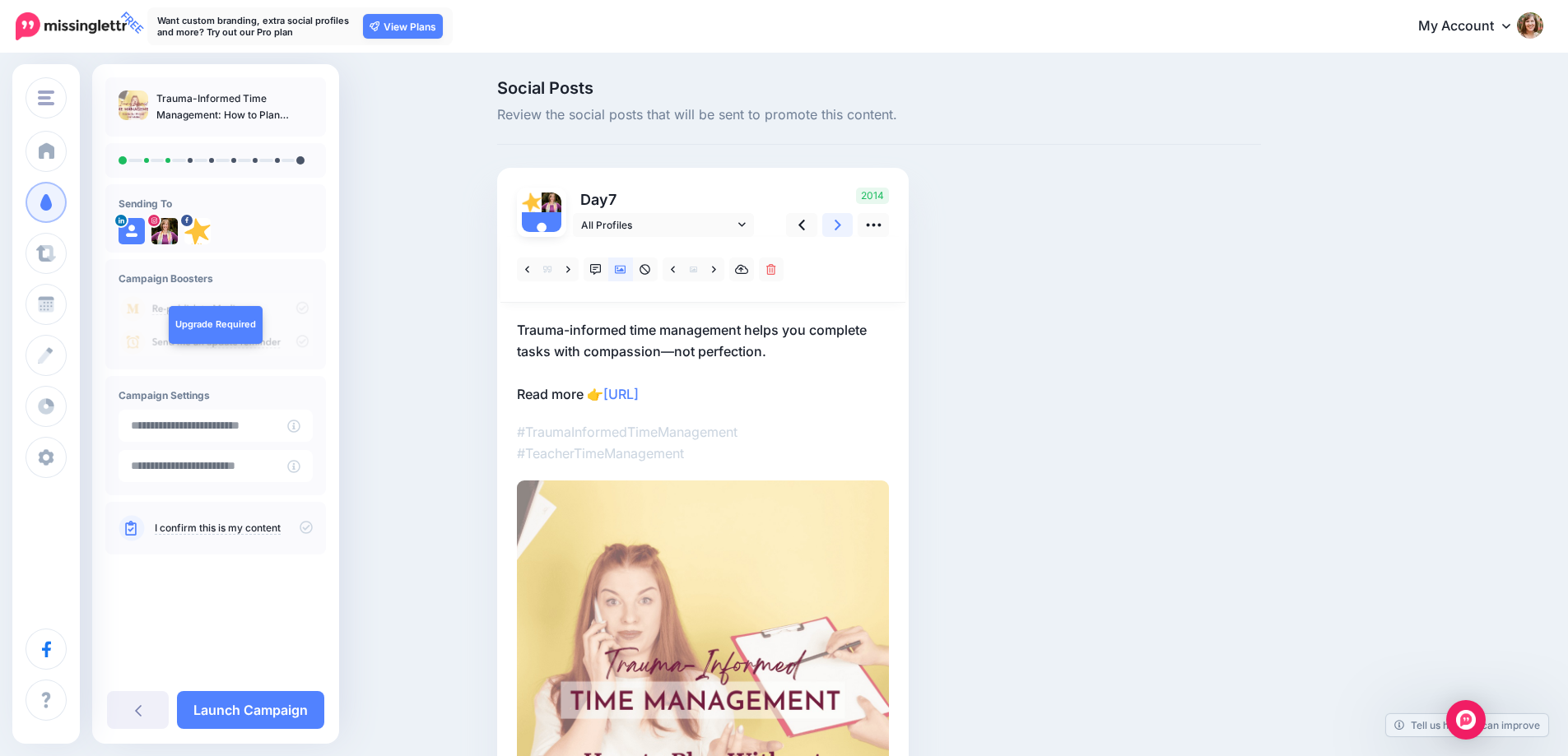
click at [841, 228] on icon at bounding box center [838, 224] width 6 height 17
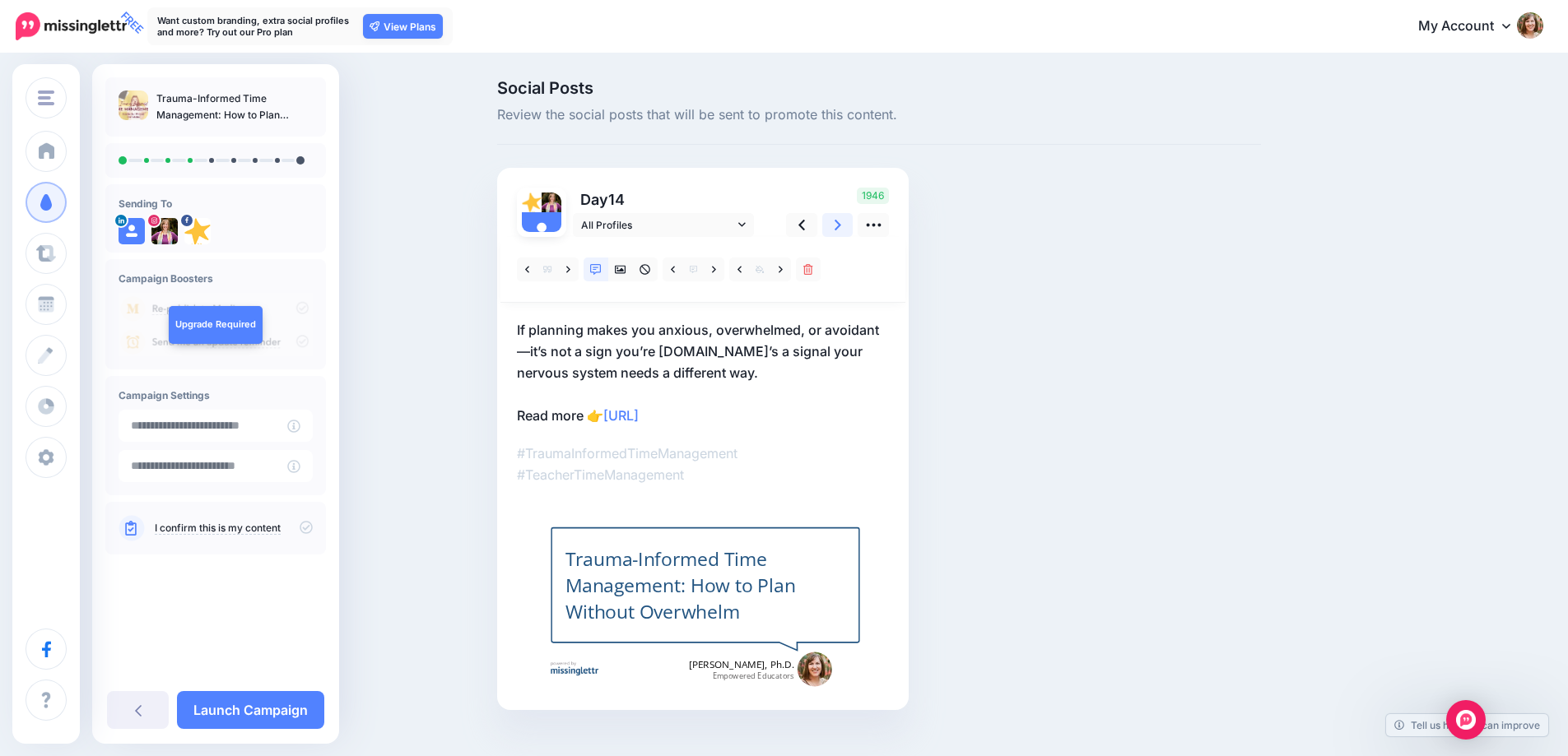
click at [841, 228] on icon at bounding box center [838, 224] width 6 height 17
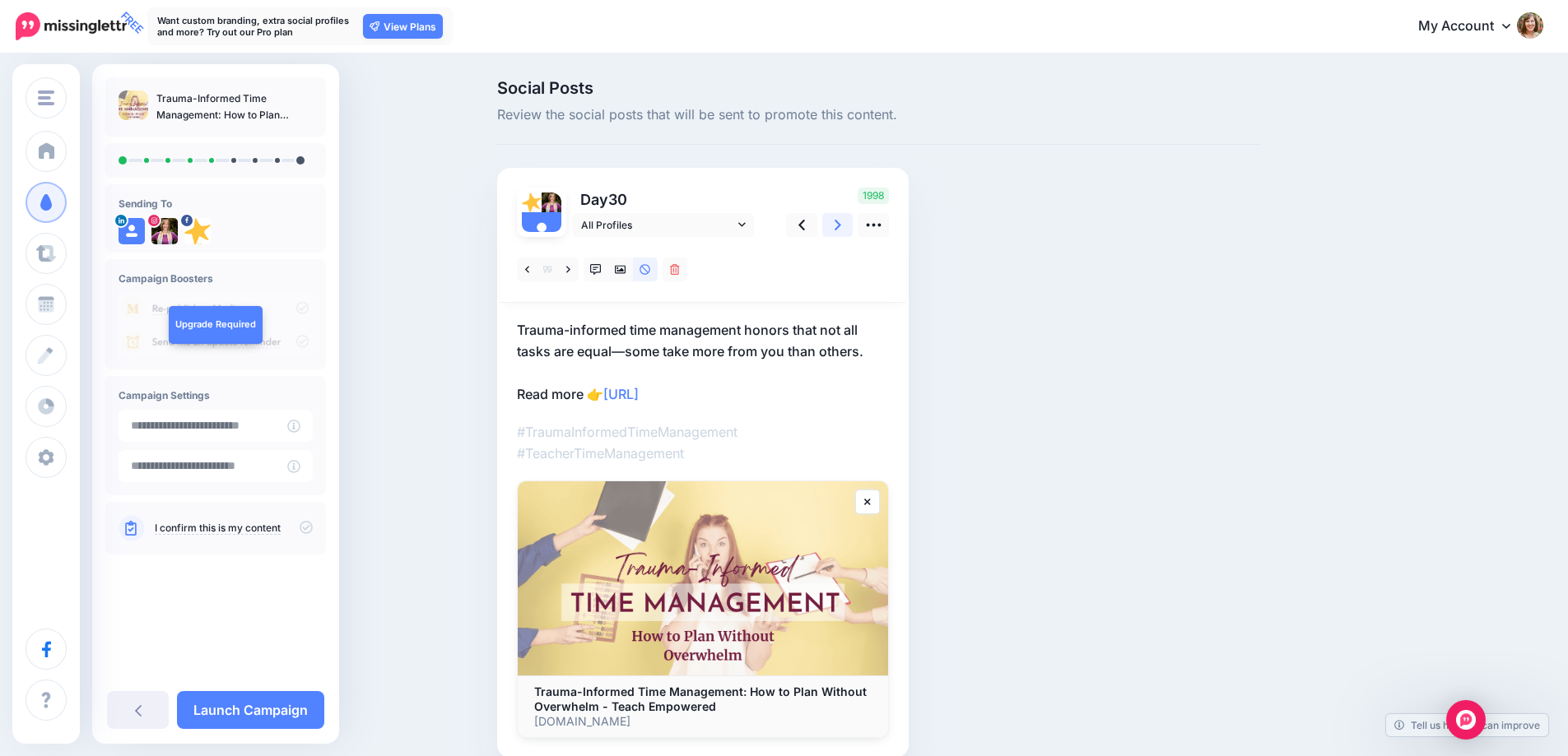
click at [841, 228] on icon at bounding box center [838, 224] width 6 height 17
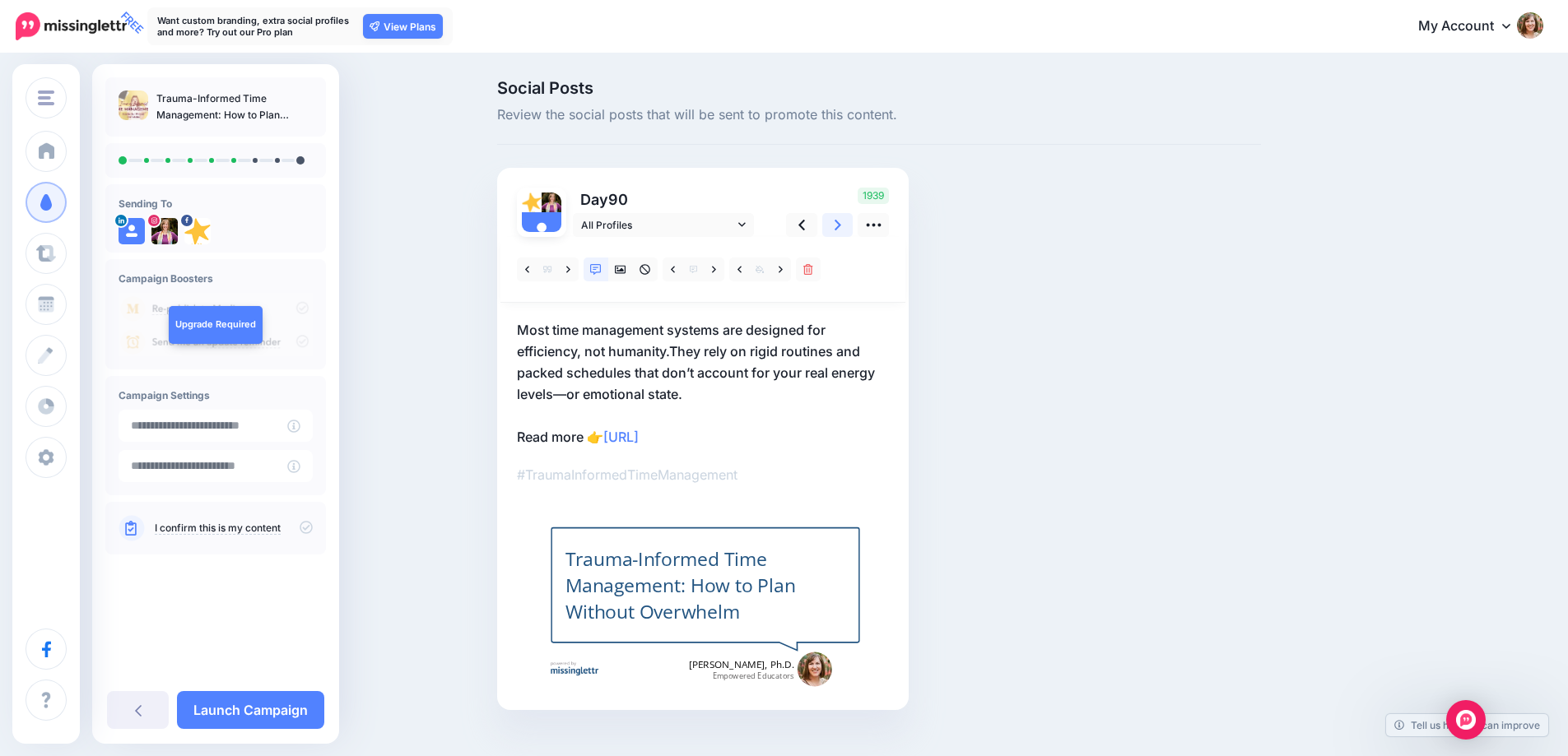
click at [841, 228] on icon at bounding box center [838, 224] width 6 height 17
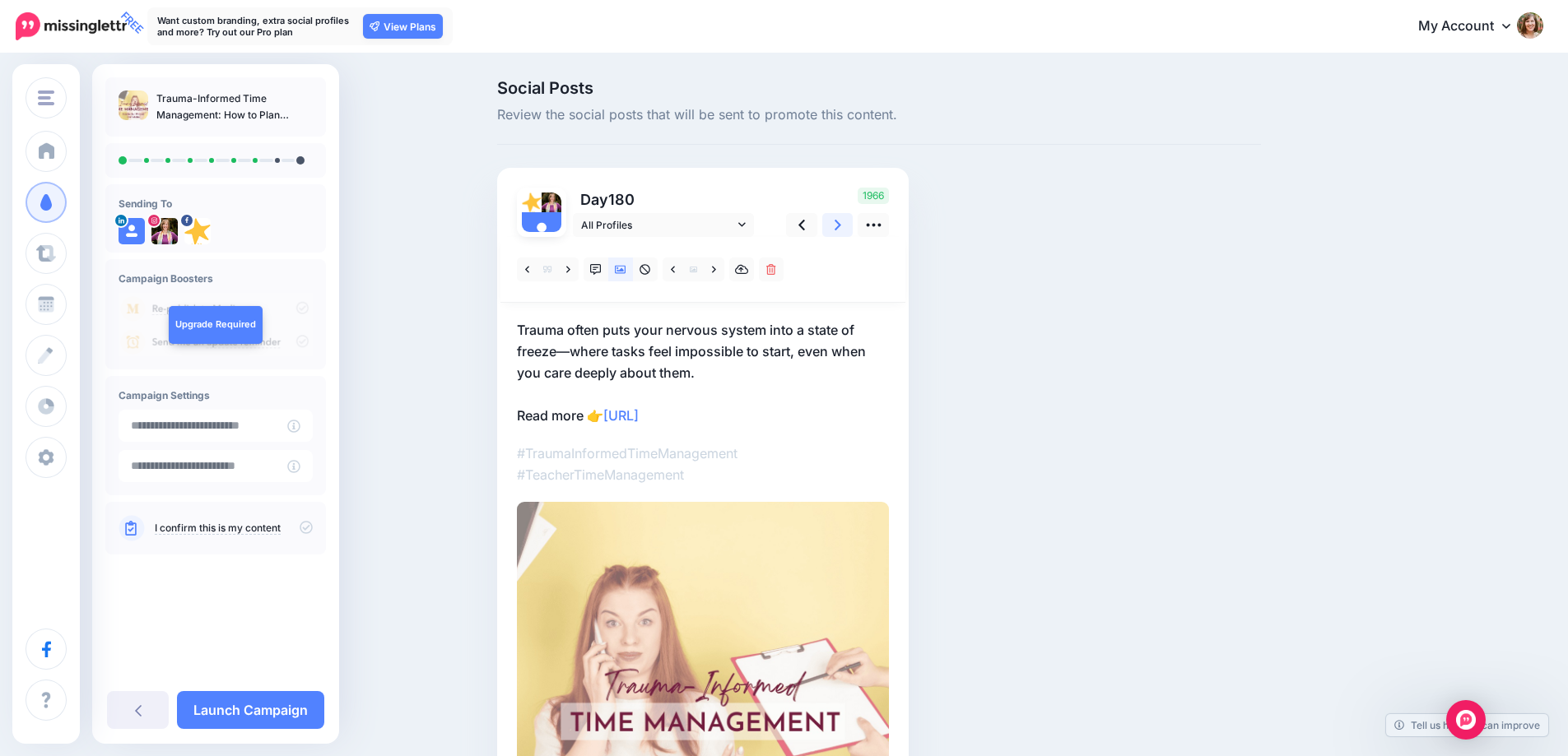
click at [841, 228] on icon at bounding box center [838, 224] width 6 height 17
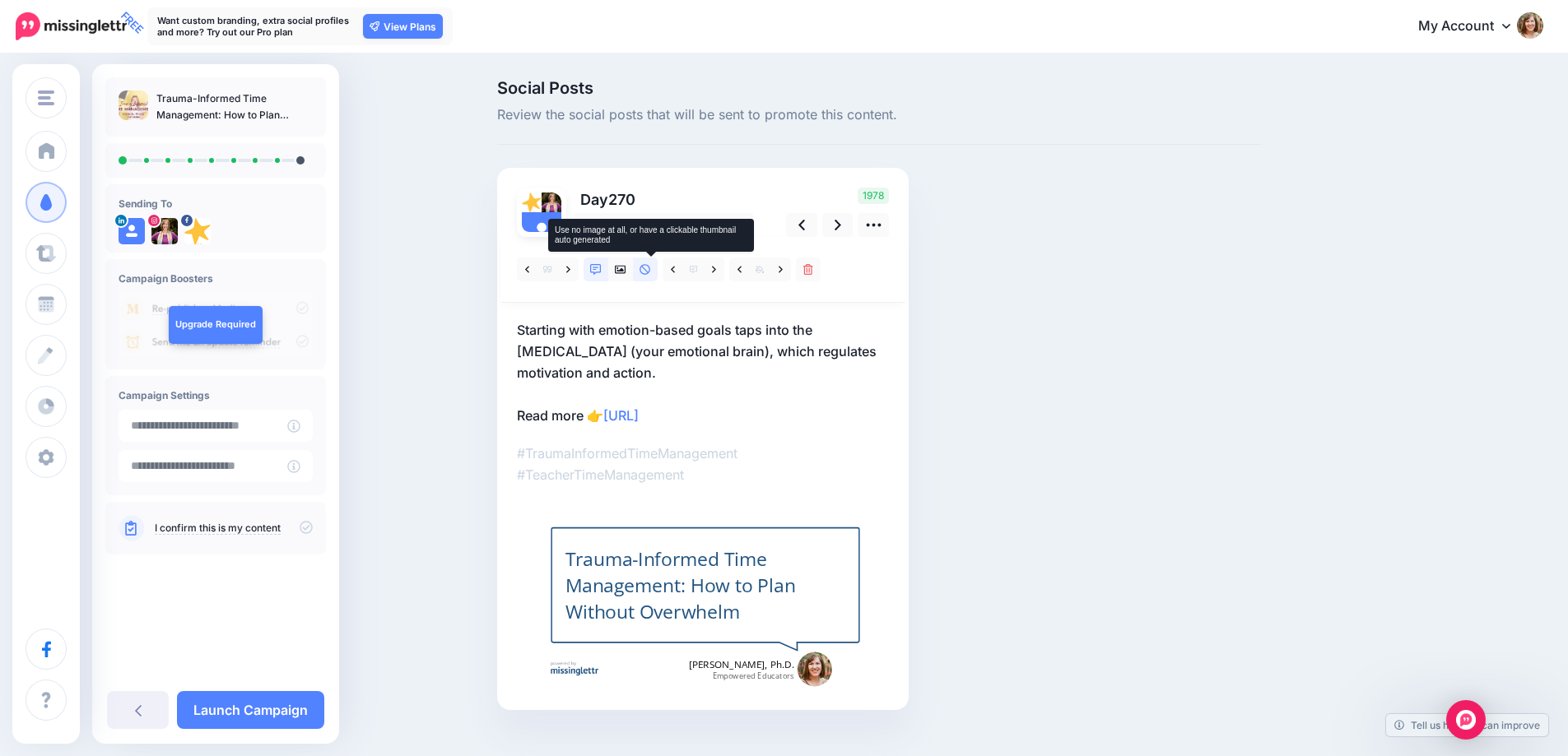
click at [657, 273] on link at bounding box center [644, 269] width 25 height 24
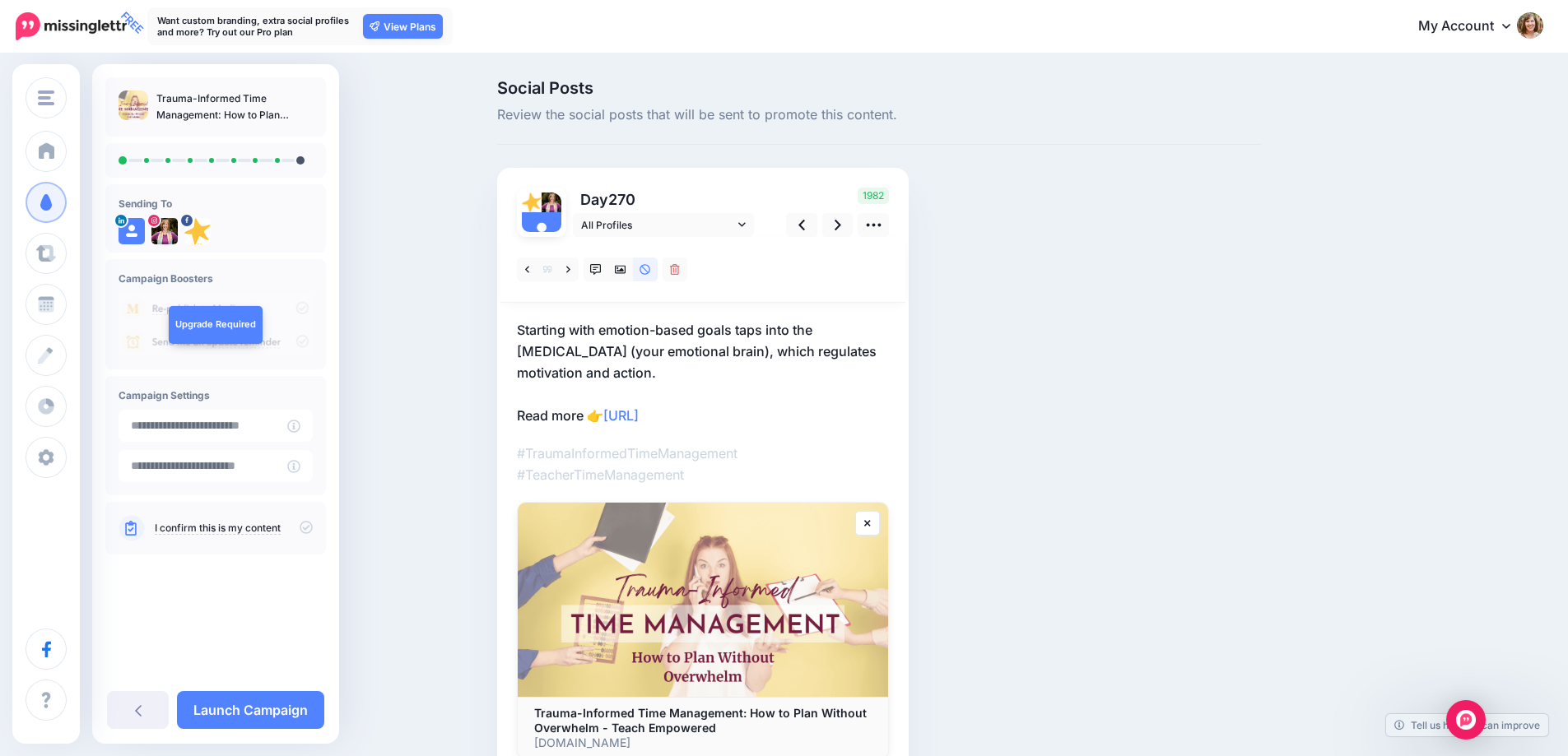
click at [304, 526] on icon at bounding box center [306, 527] width 13 height 13
click at [261, 698] on link "Launch Campaign" at bounding box center [250, 709] width 147 height 38
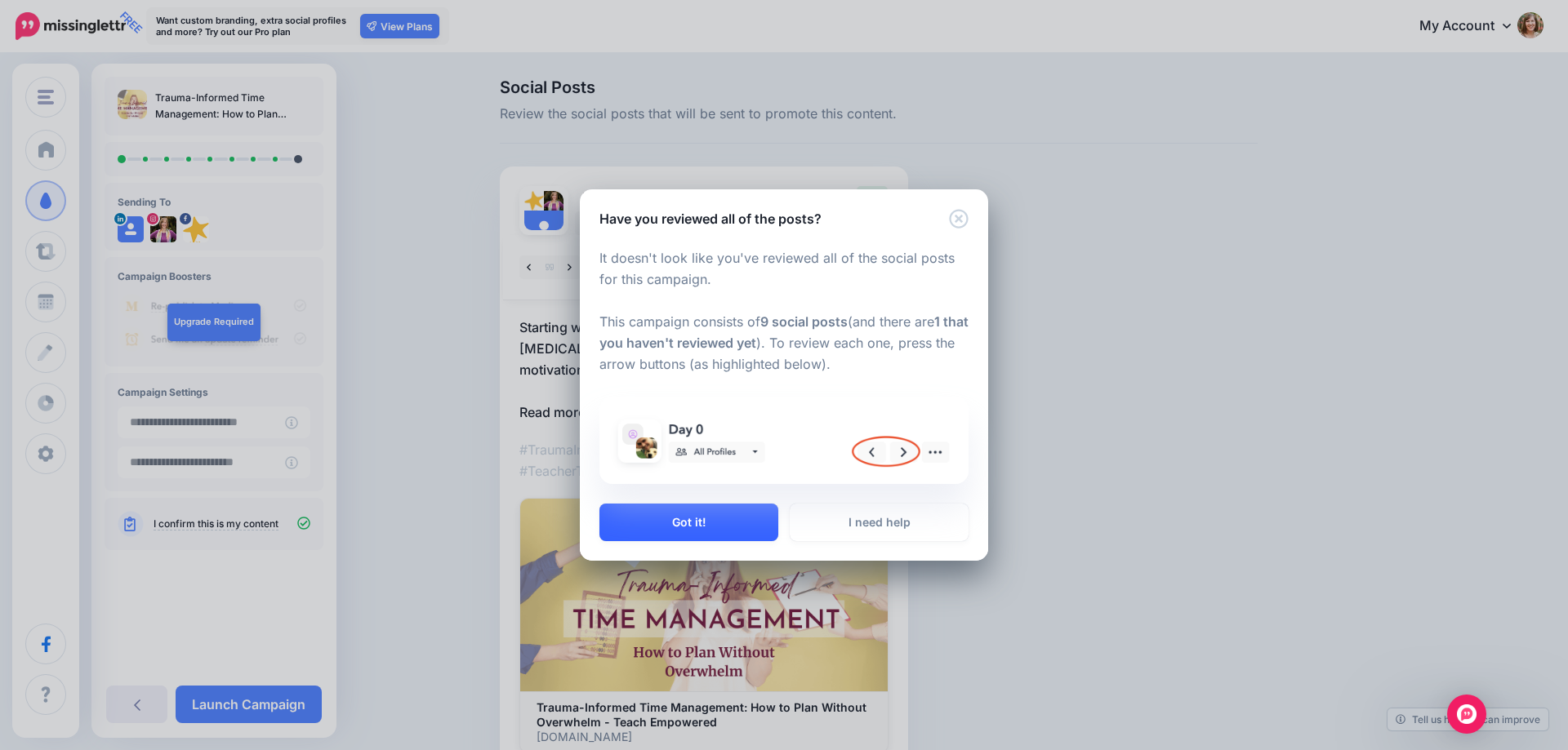
click at [739, 525] on button "Got it!" at bounding box center [689, 522] width 179 height 37
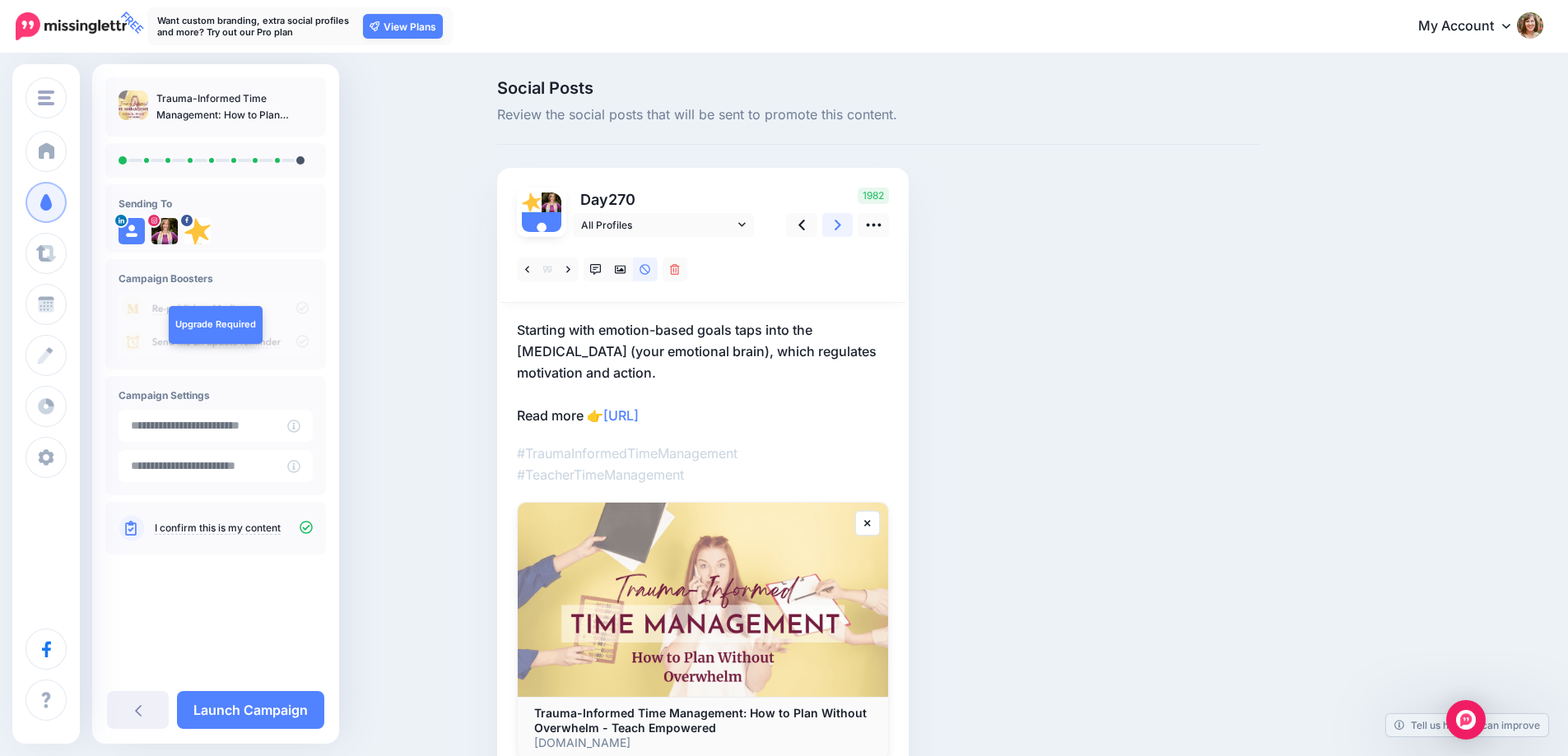
click at [841, 232] on icon at bounding box center [838, 224] width 6 height 17
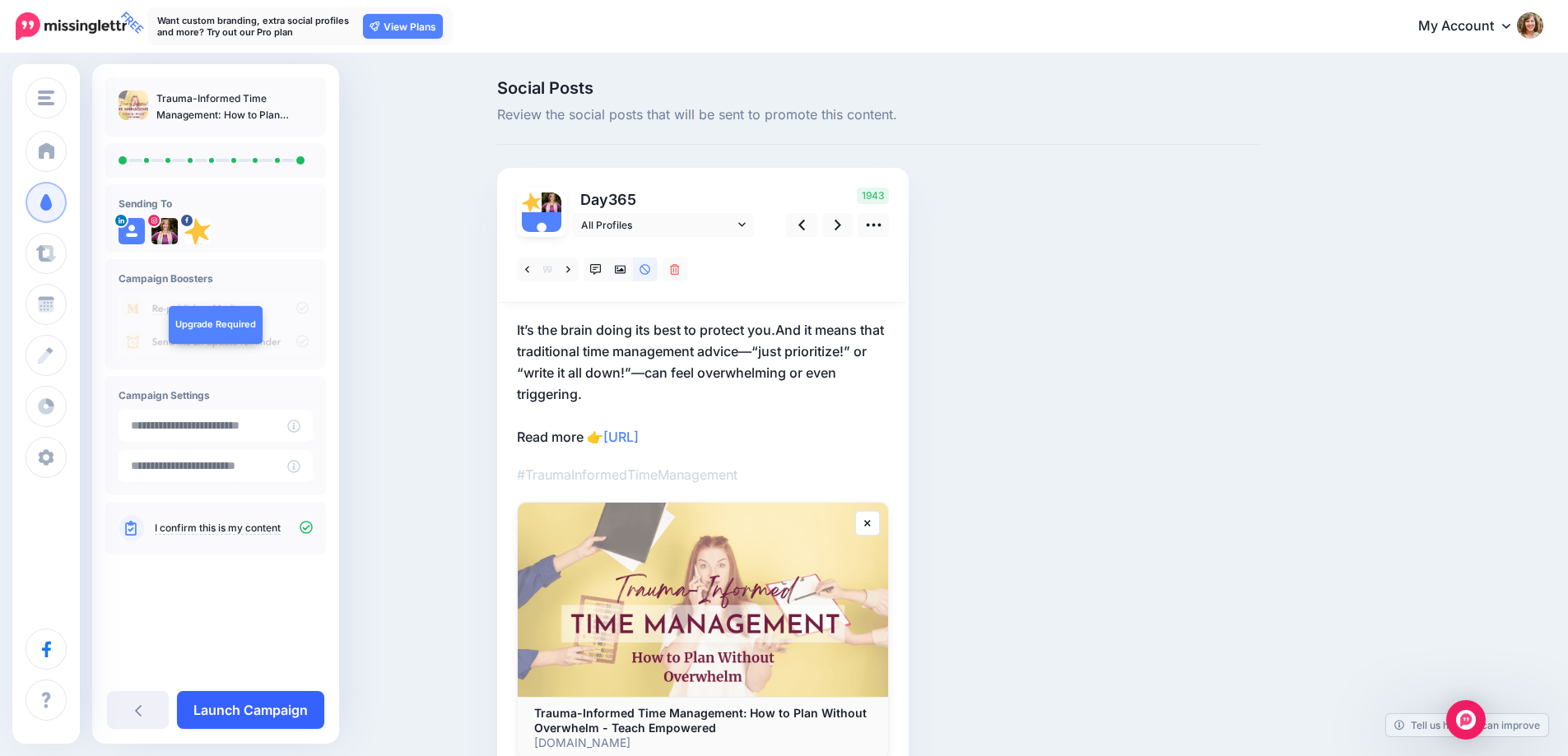
click at [254, 707] on link "Launch Campaign" at bounding box center [250, 709] width 147 height 38
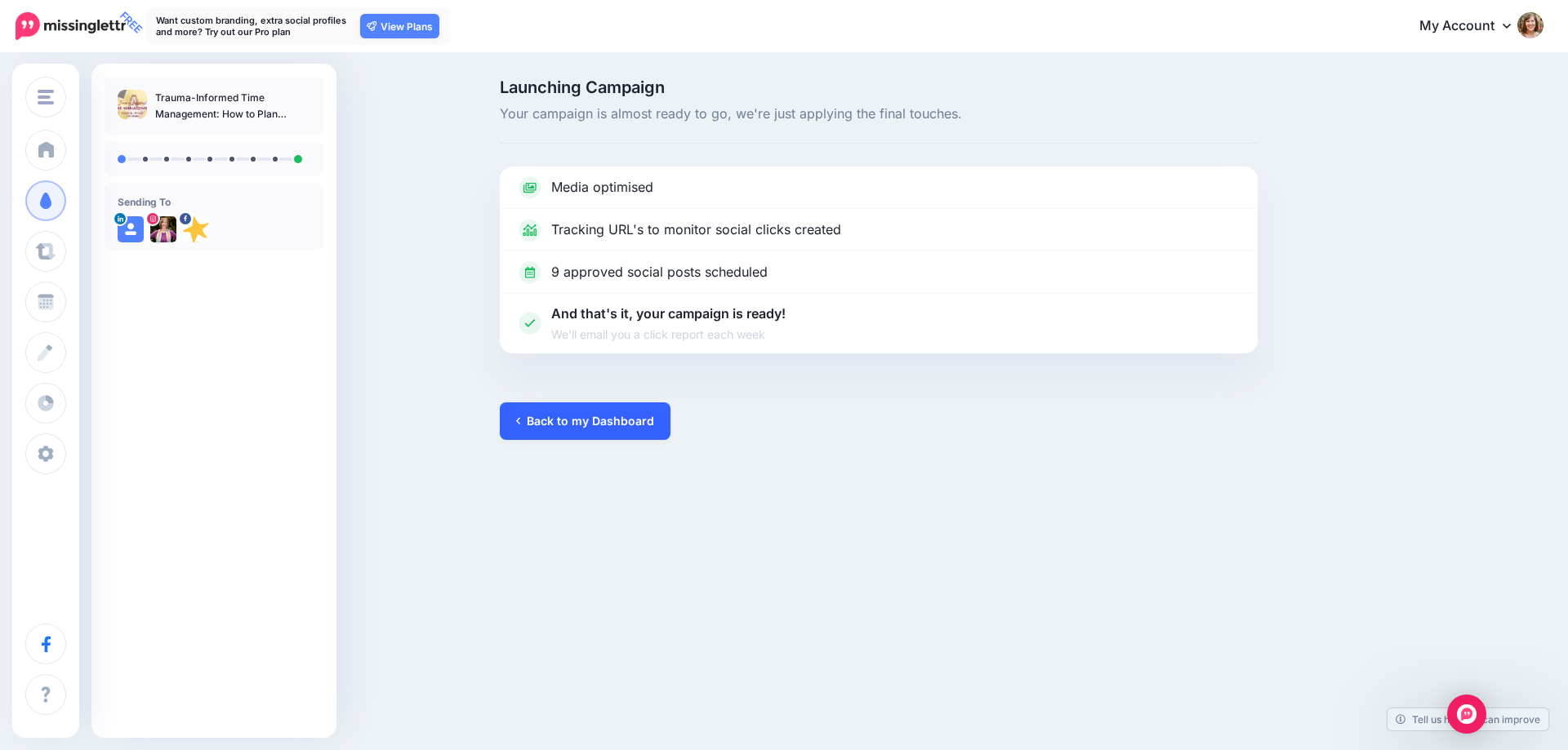
drag, startPoint x: 544, startPoint y: 435, endPoint x: 548, endPoint y: 422, distance: 13.6
click at [544, 435] on link "Back to my Dashboard" at bounding box center [585, 420] width 171 height 37
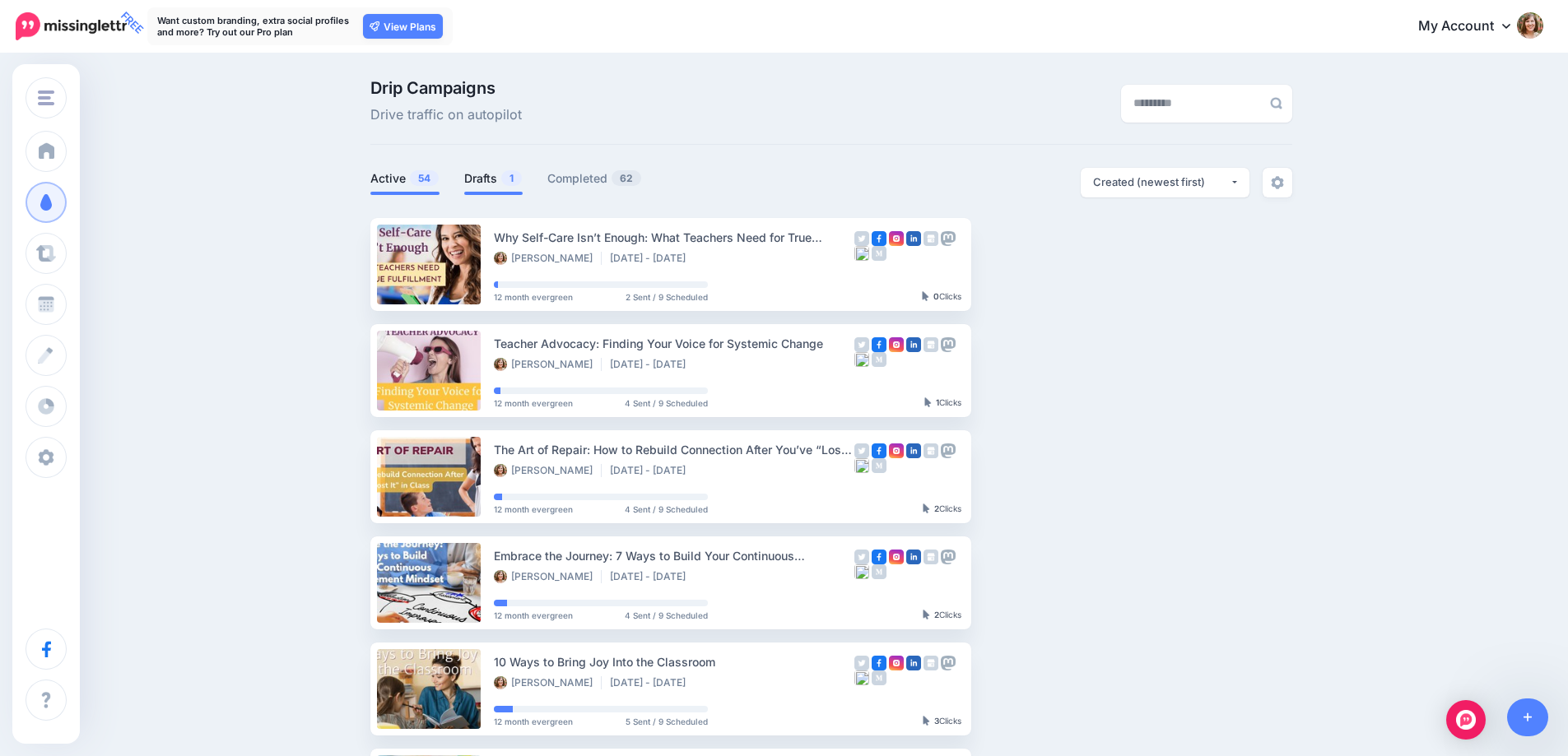
click at [471, 175] on link "Drafts 1" at bounding box center [493, 178] width 59 height 20
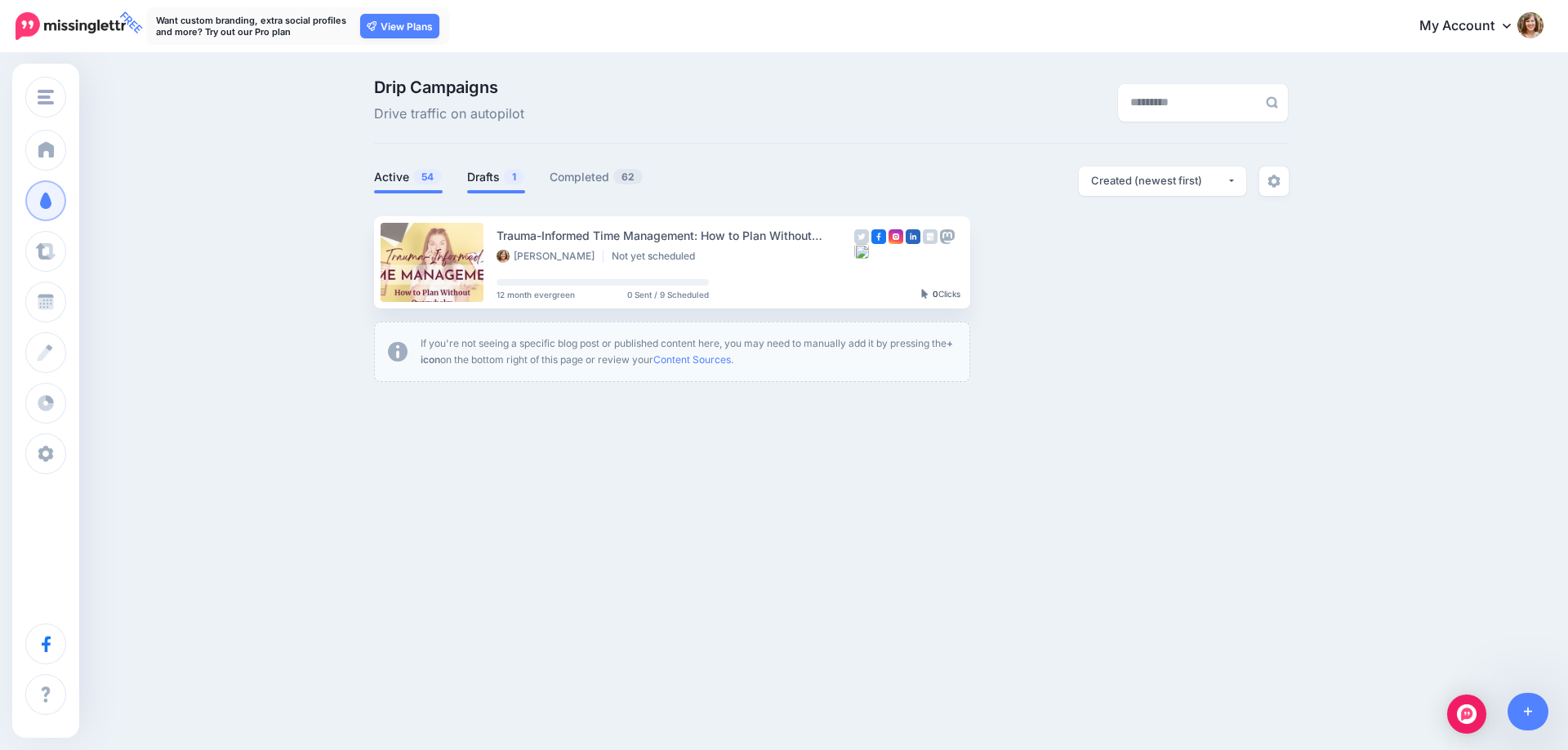
click at [378, 183] on link "Active 54" at bounding box center [409, 177] width 69 height 20
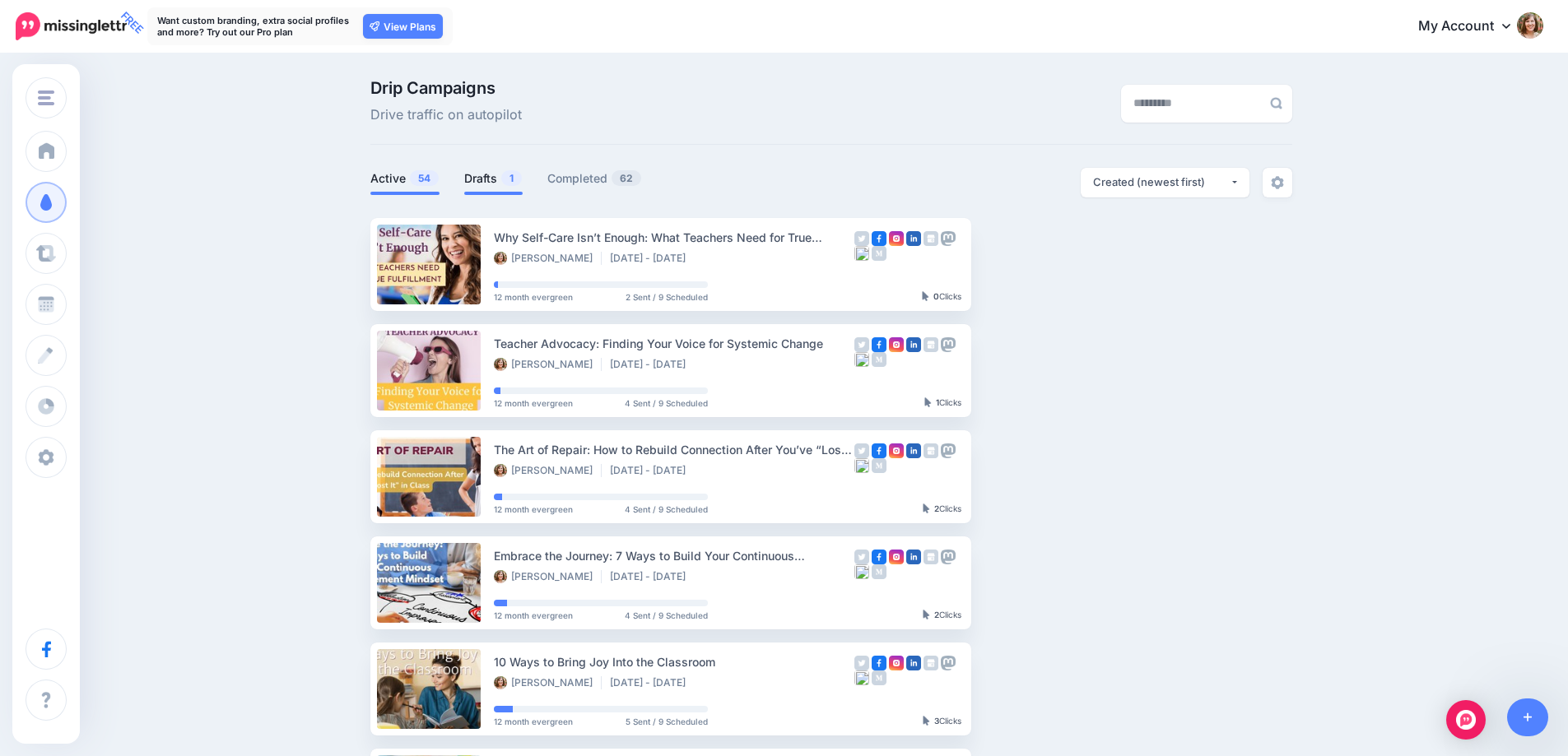
click at [482, 183] on link "Drafts 1" at bounding box center [493, 178] width 59 height 20
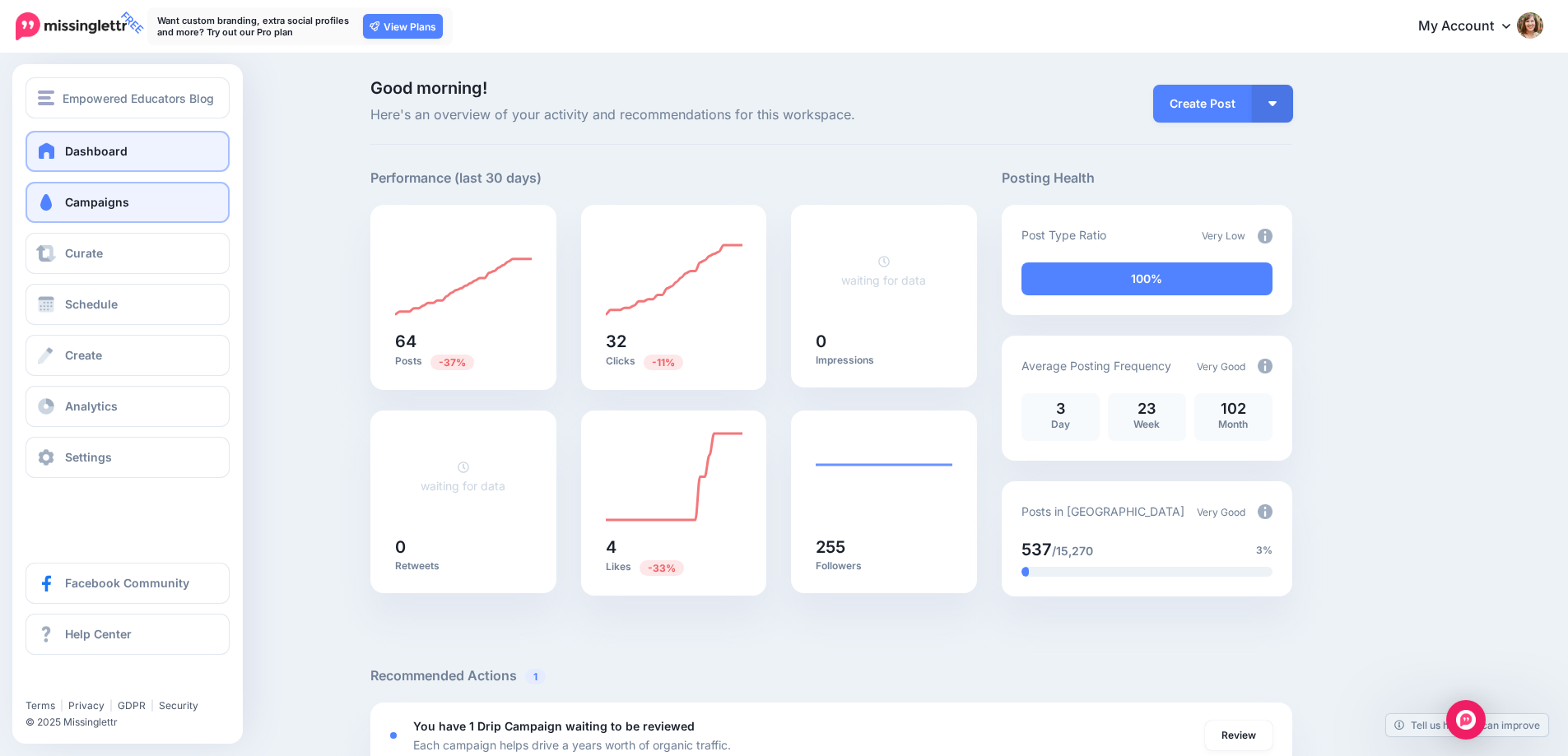
click at [68, 207] on span "Campaigns" at bounding box center [97, 201] width 64 height 14
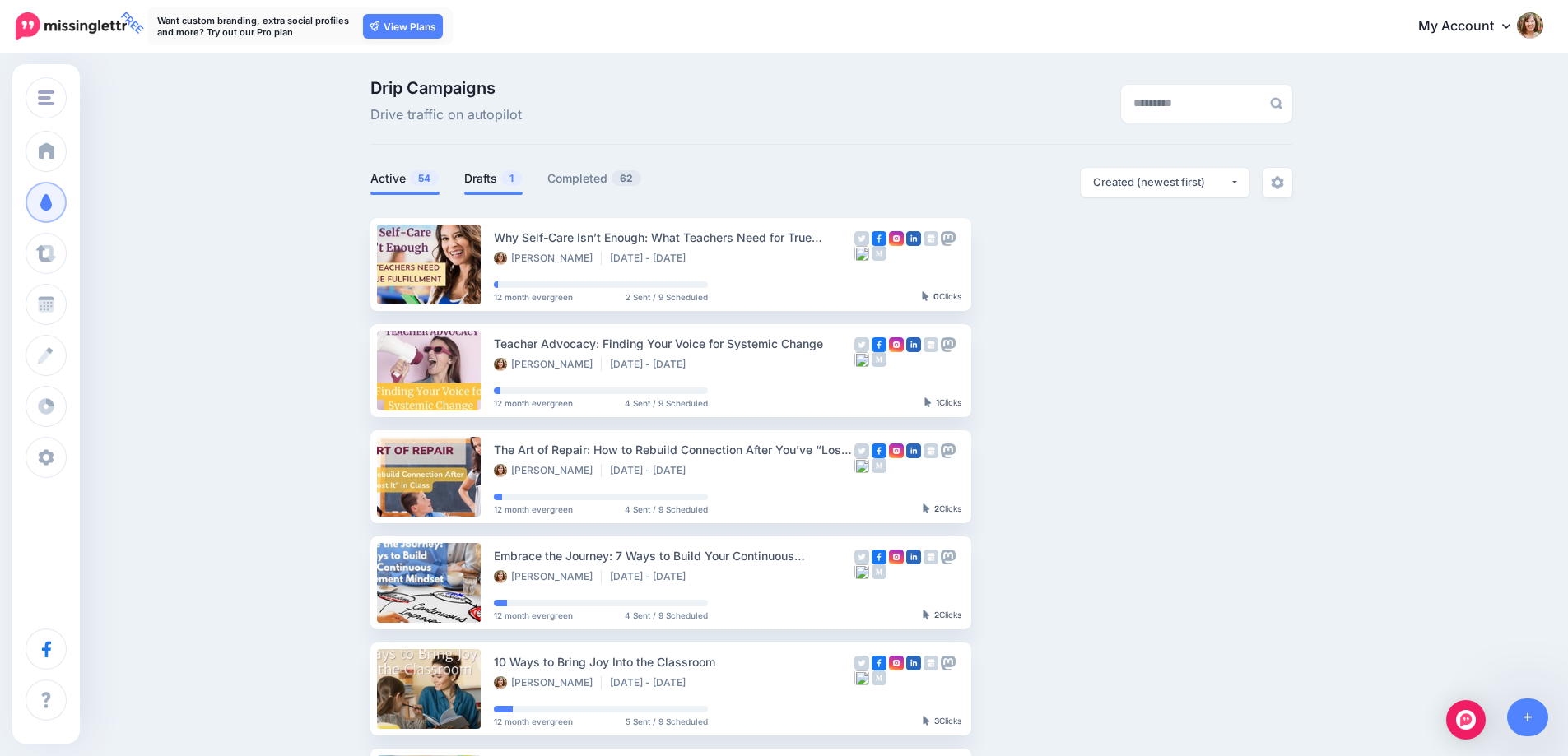
click at [483, 180] on link "Drafts 1" at bounding box center [493, 178] width 59 height 20
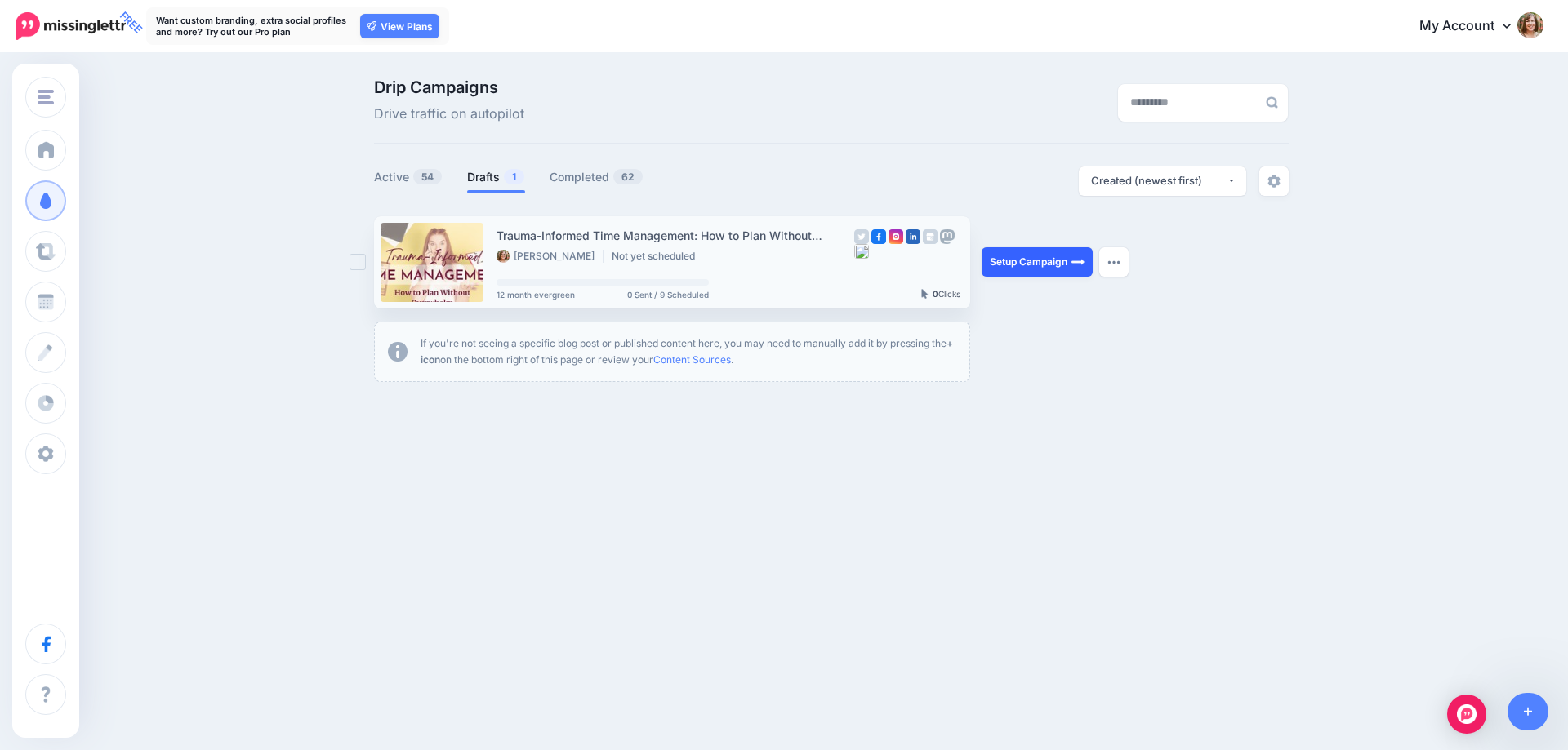
click at [1063, 269] on link "Setup Campaign" at bounding box center [1037, 262] width 111 height 29
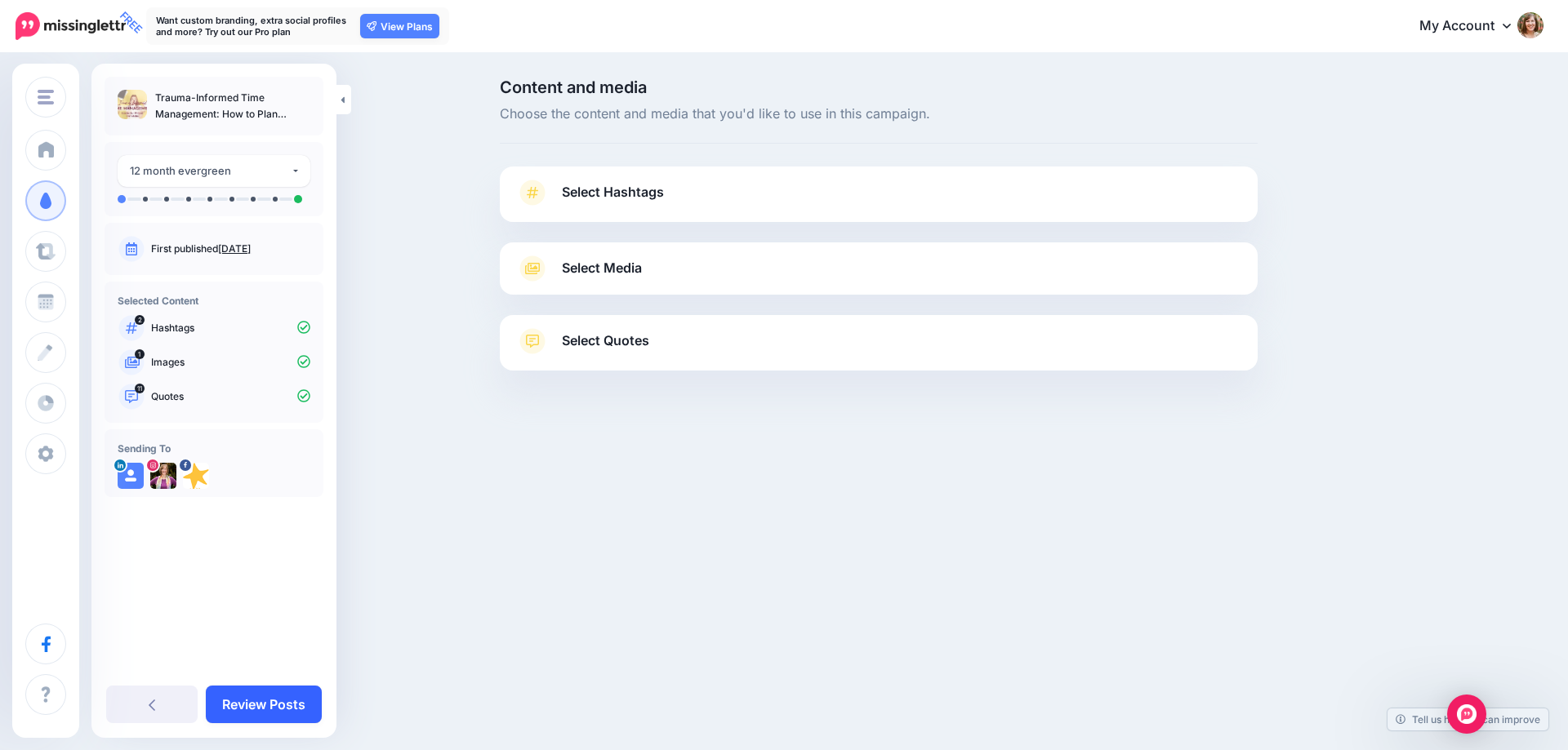
click at [260, 716] on link "Review Posts" at bounding box center [264, 704] width 116 height 37
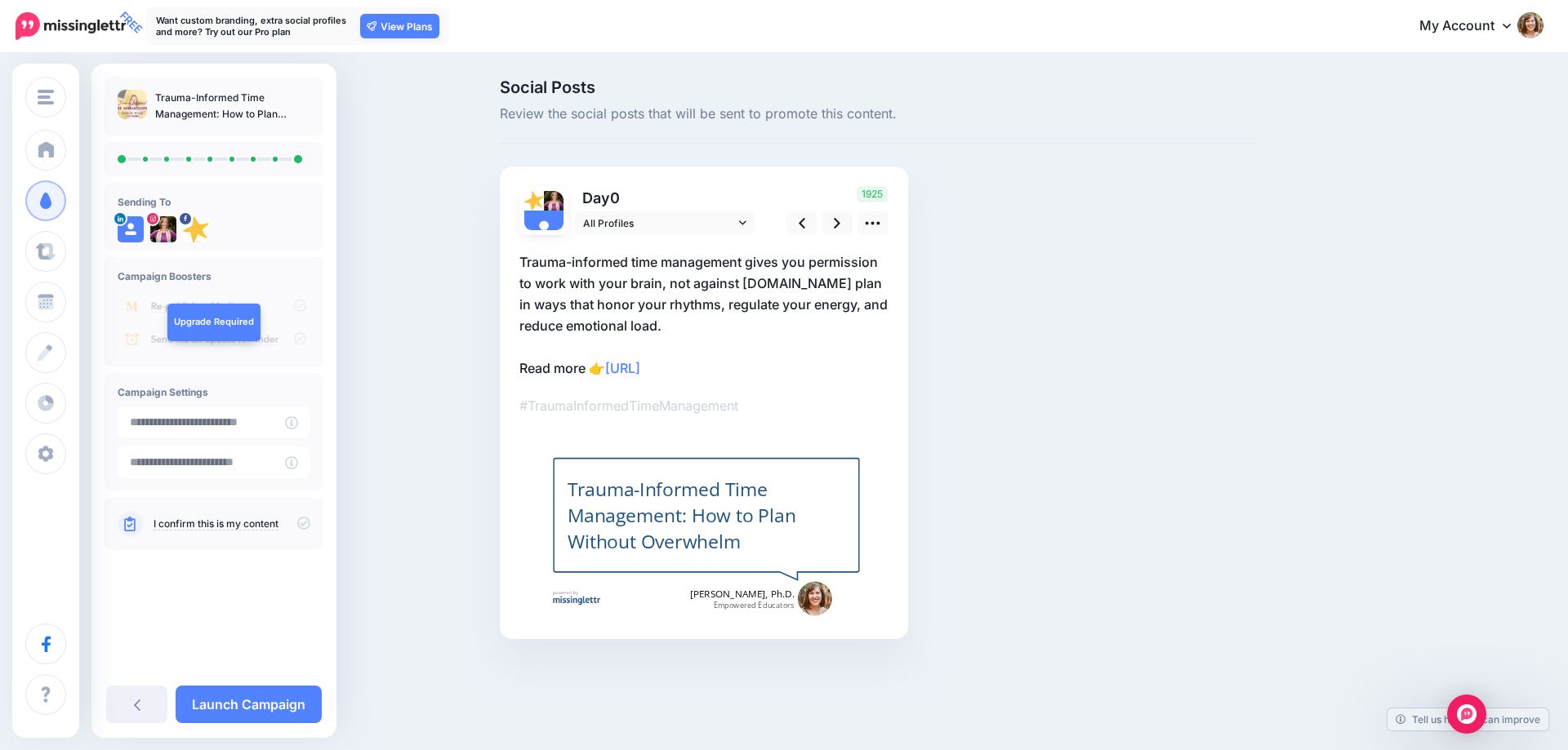
click at [303, 525] on icon at bounding box center [303, 524] width 13 height 13
click at [846, 224] on link at bounding box center [837, 223] width 31 height 24
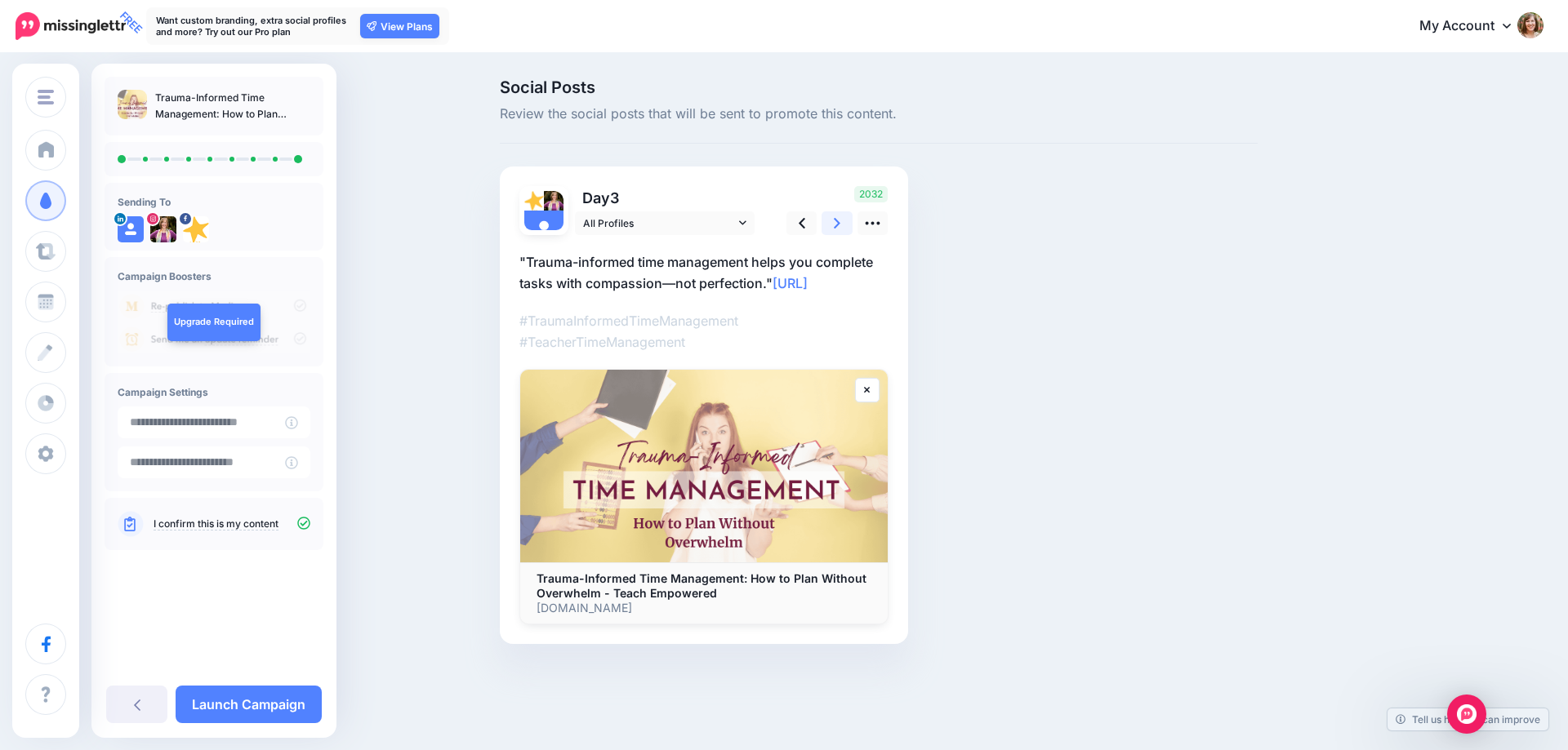
click at [845, 224] on link at bounding box center [837, 223] width 31 height 24
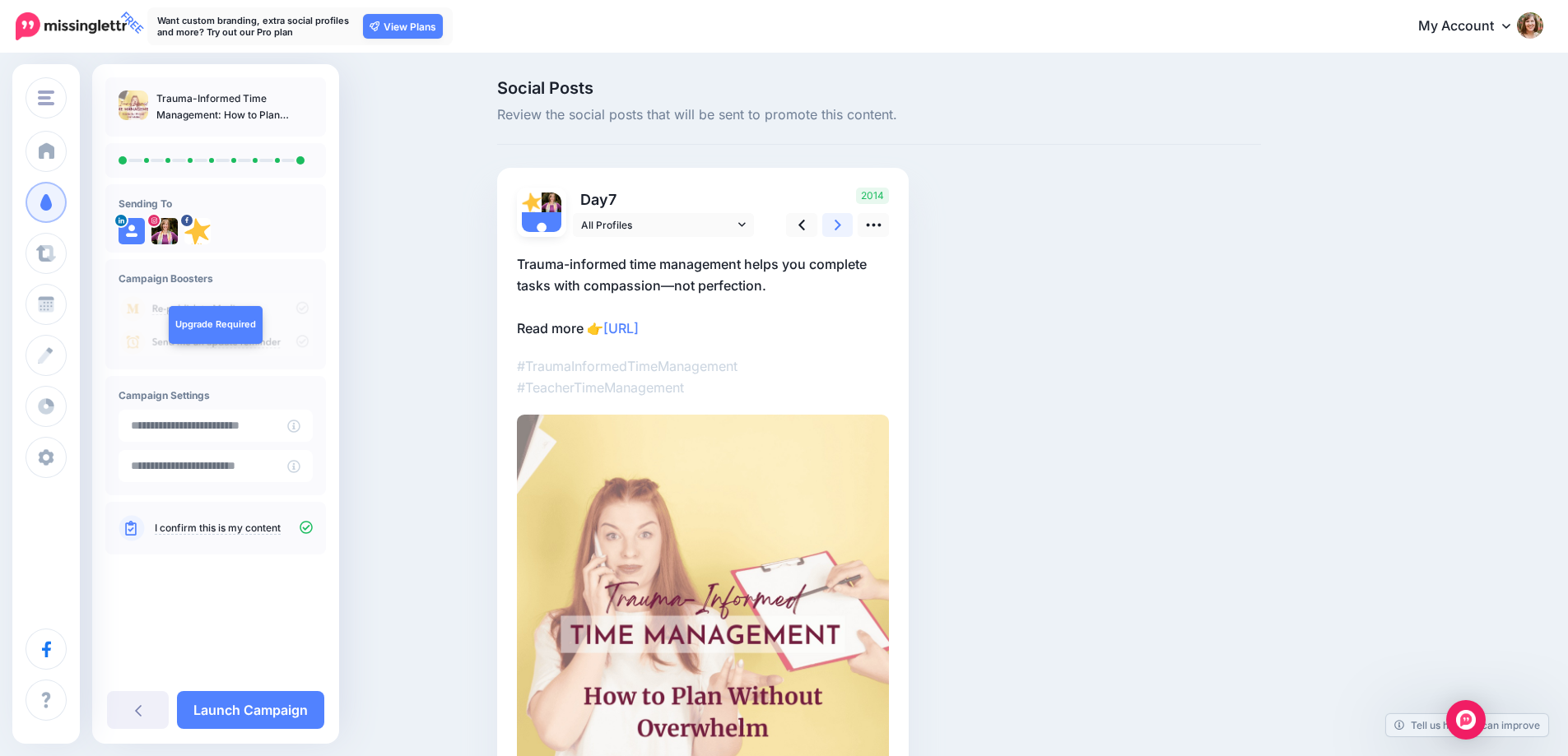
click at [851, 226] on link at bounding box center [838, 225] width 31 height 24
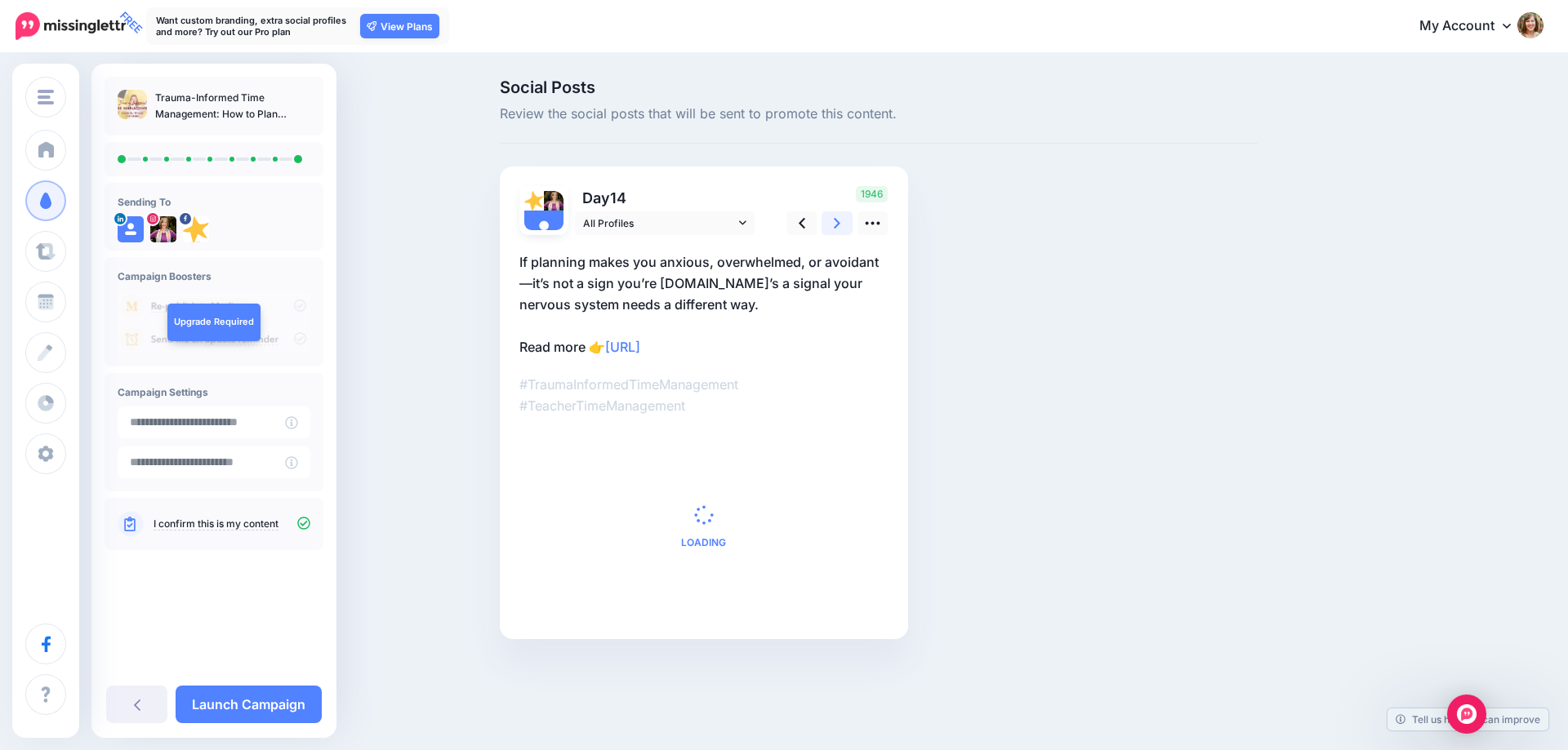
click at [845, 224] on link at bounding box center [837, 223] width 31 height 24
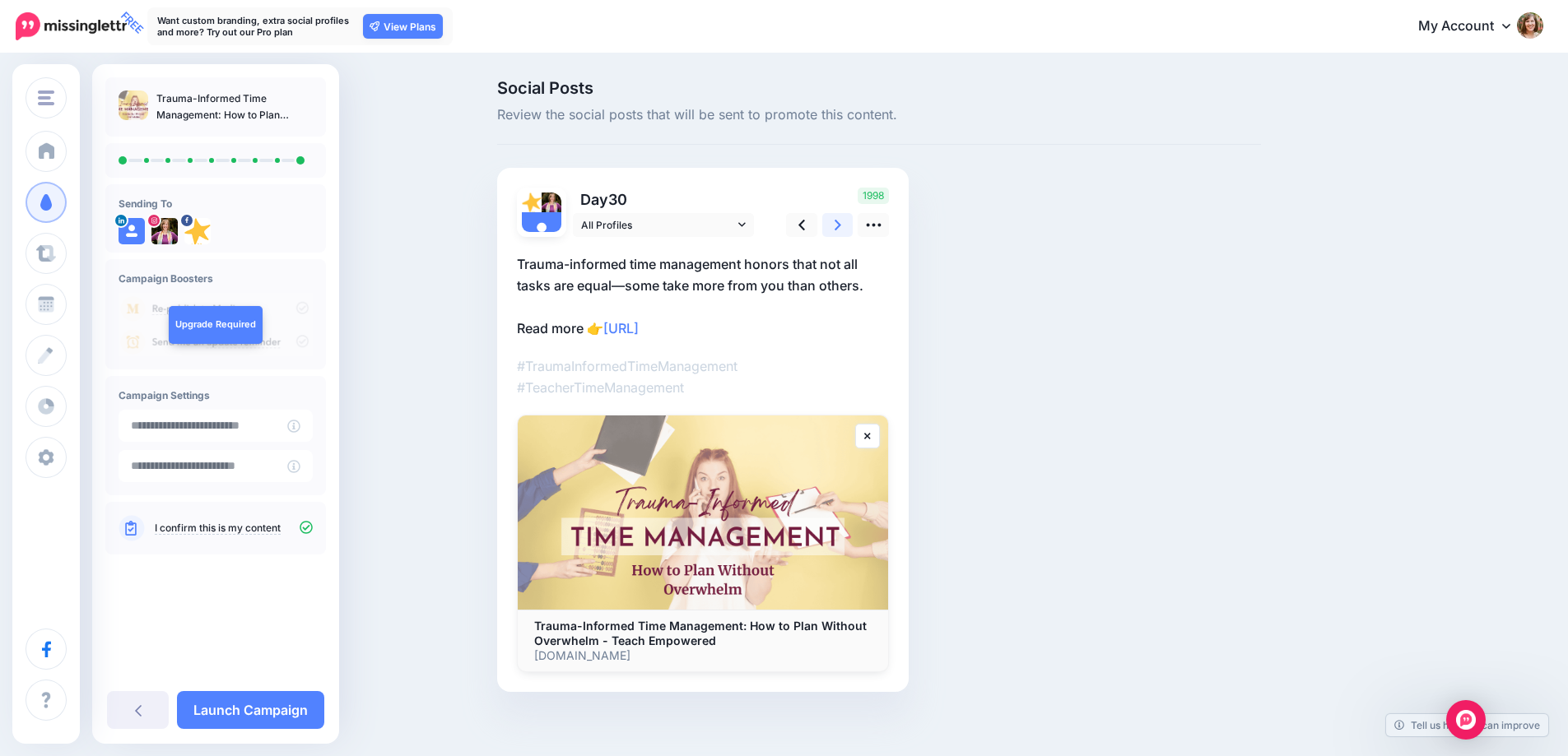
click at [851, 226] on link at bounding box center [838, 225] width 31 height 24
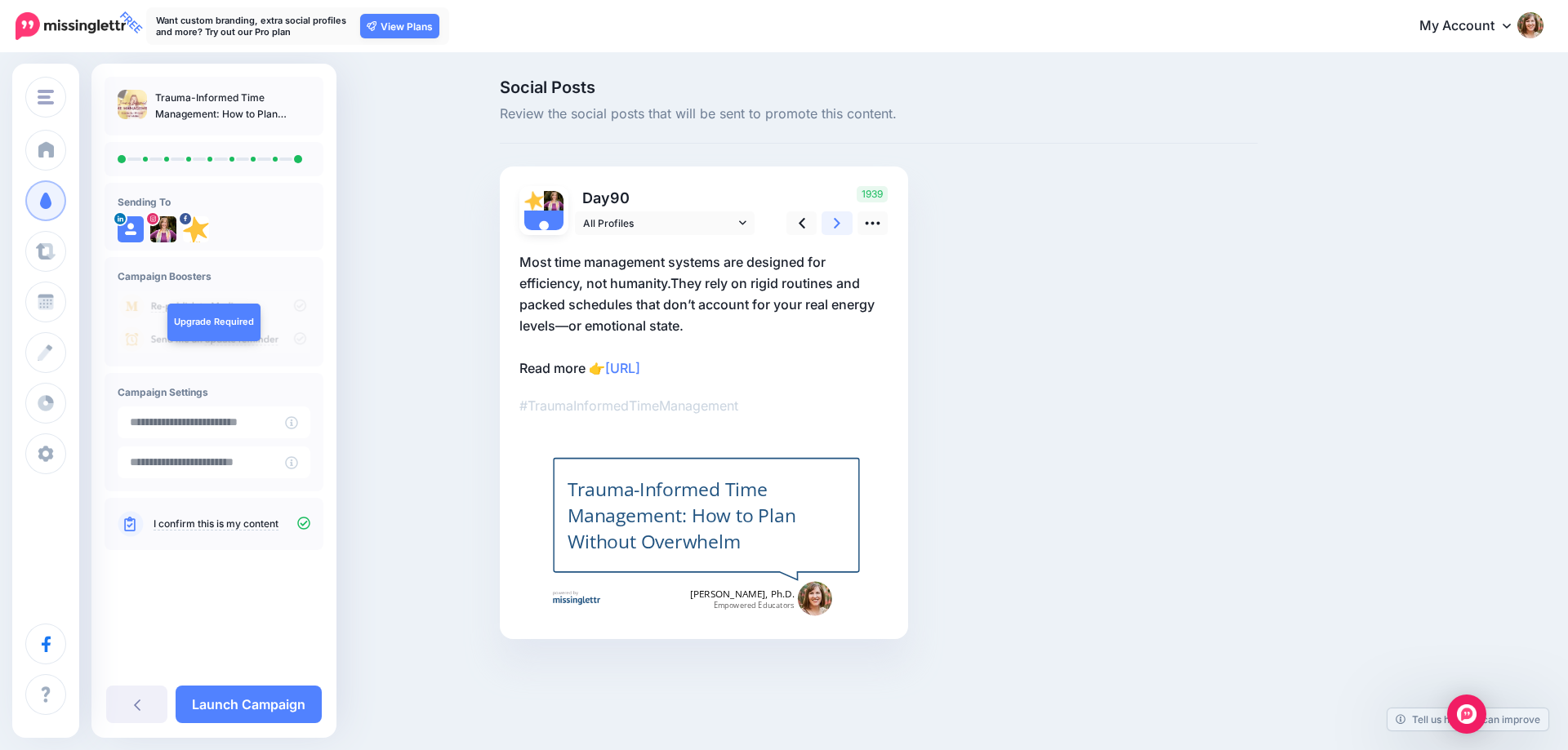
click at [845, 224] on link at bounding box center [837, 223] width 31 height 24
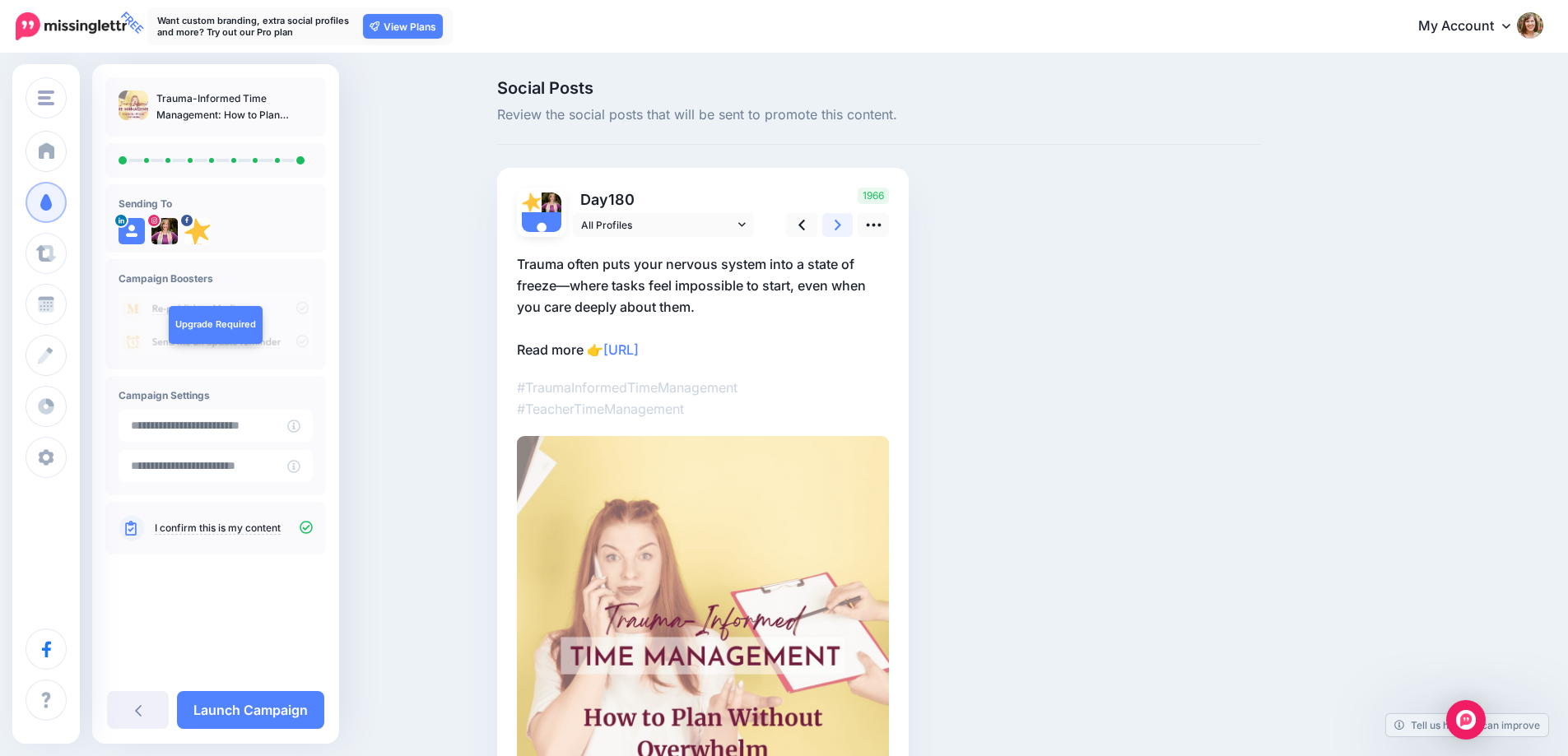
click at [851, 226] on link at bounding box center [838, 225] width 31 height 24
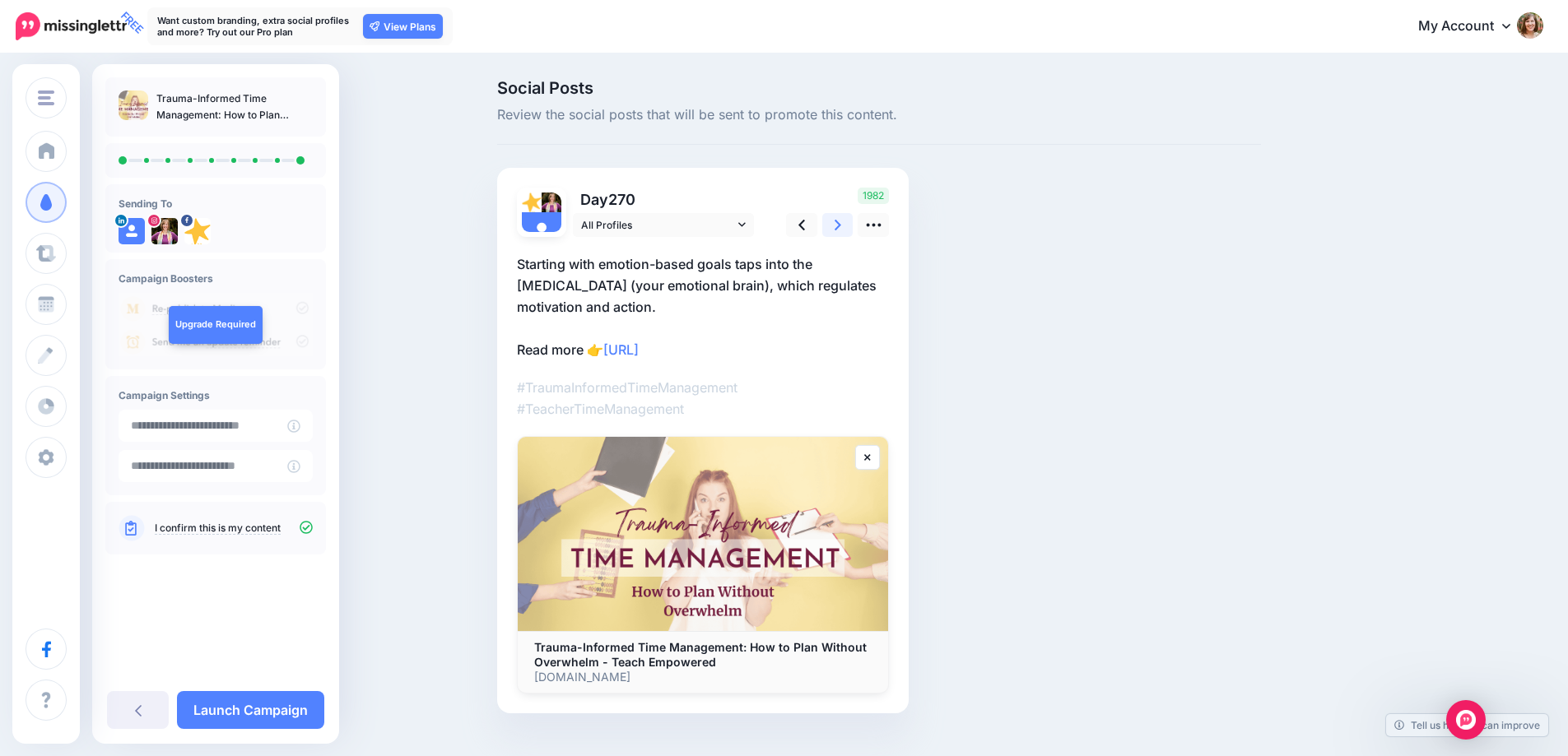
click at [851, 226] on link at bounding box center [838, 225] width 31 height 24
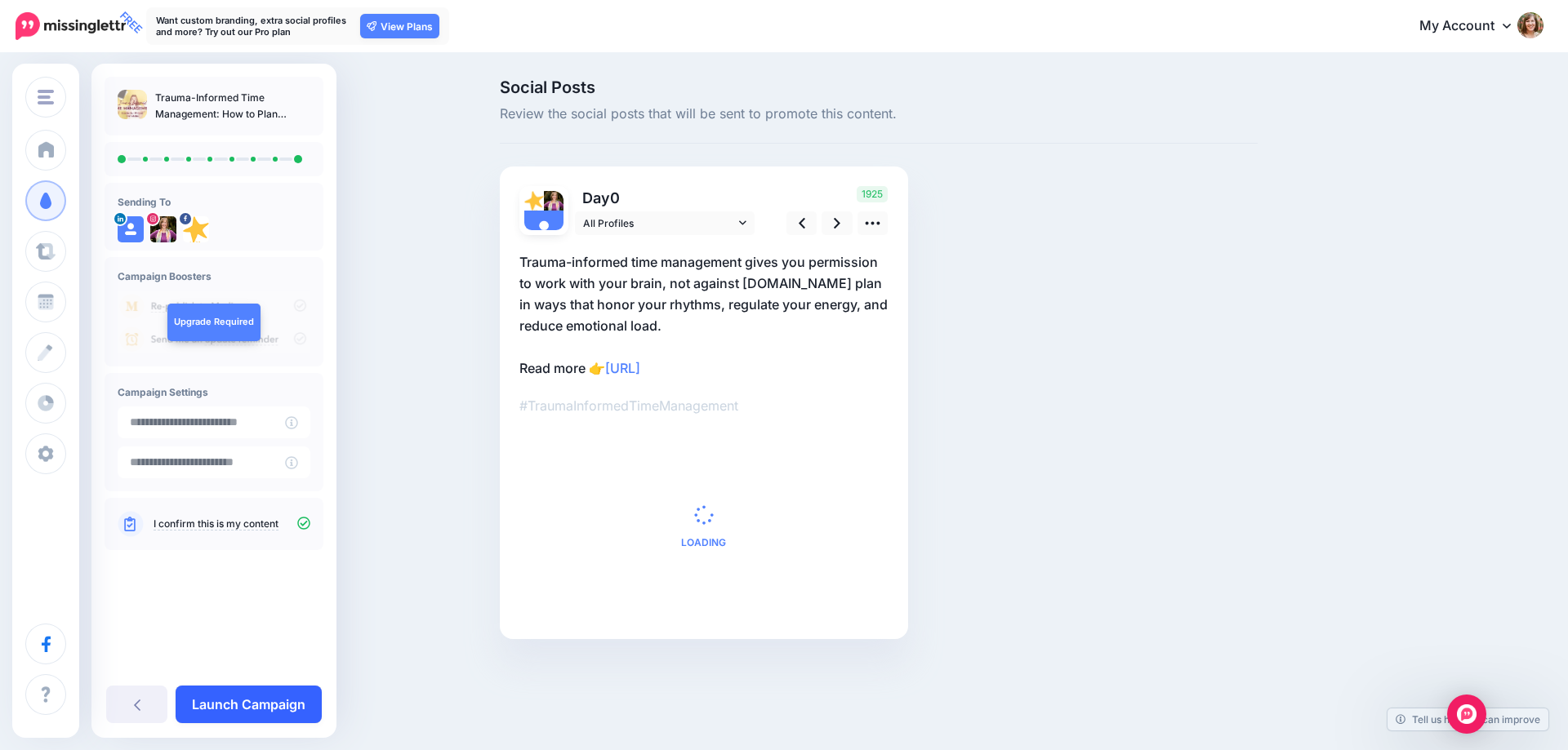
click at [241, 692] on link "Launch Campaign" at bounding box center [248, 704] width 146 height 37
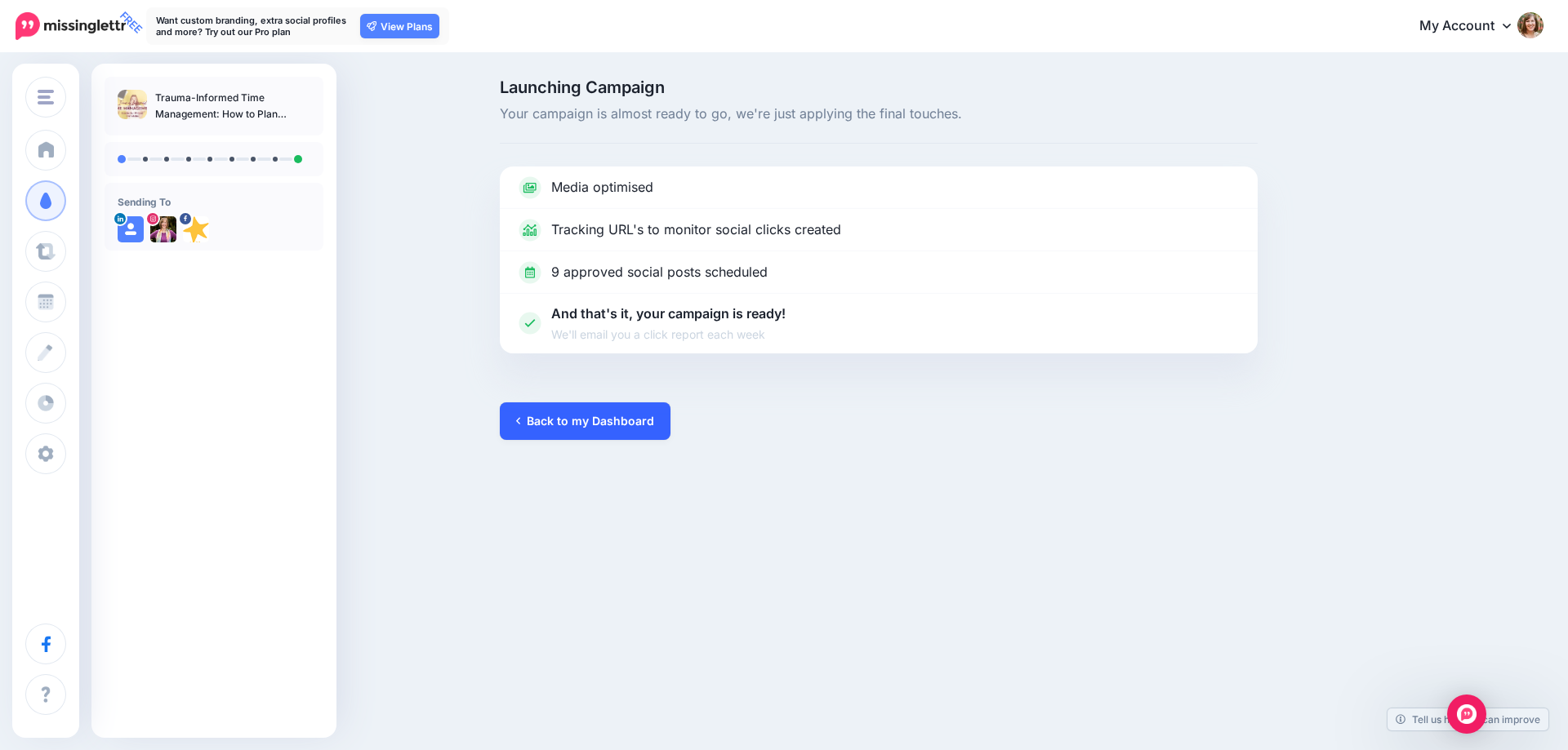
click at [639, 425] on link "Back to my Dashboard" at bounding box center [585, 420] width 171 height 37
